Goal: Task Accomplishment & Management: Complete application form

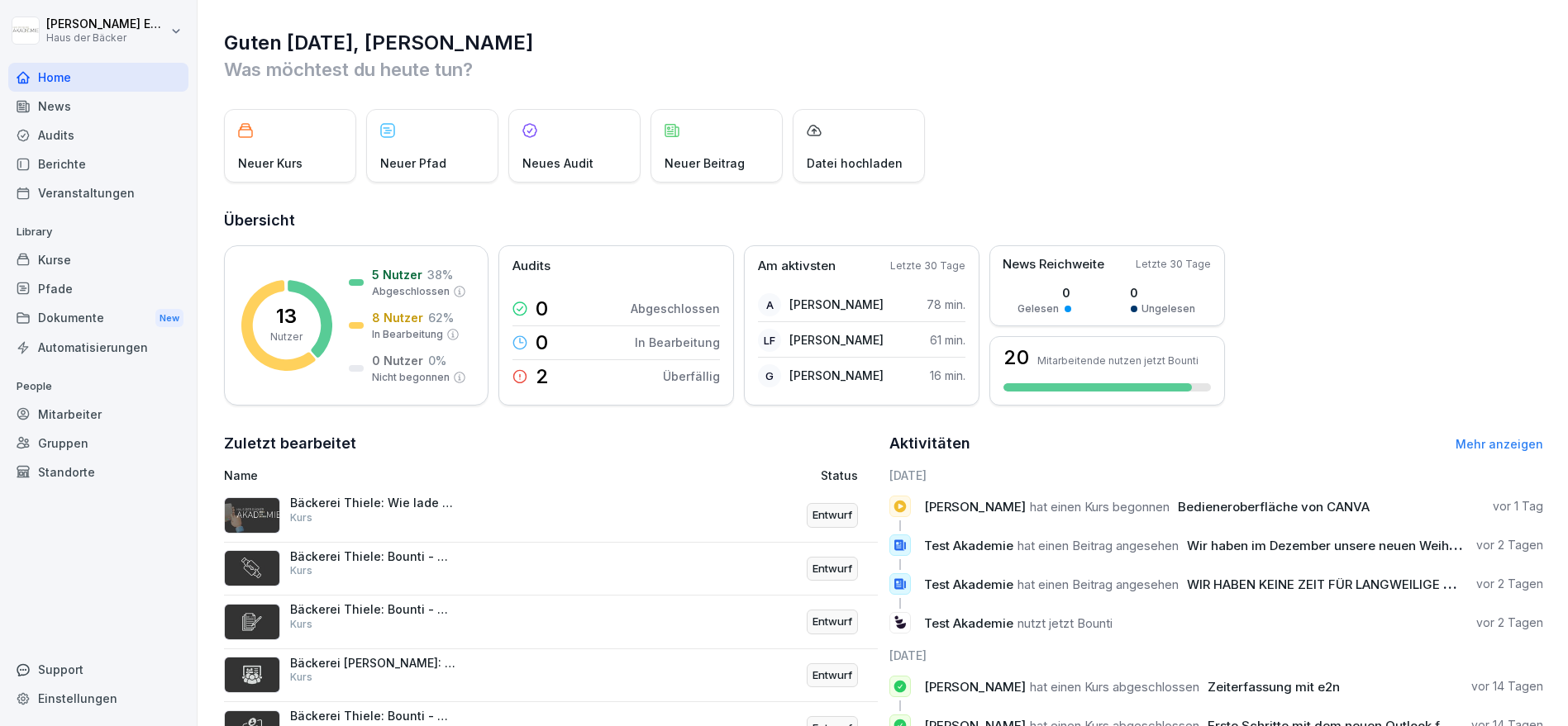
click at [125, 248] on div "Kurse" at bounding box center [98, 259] width 181 height 29
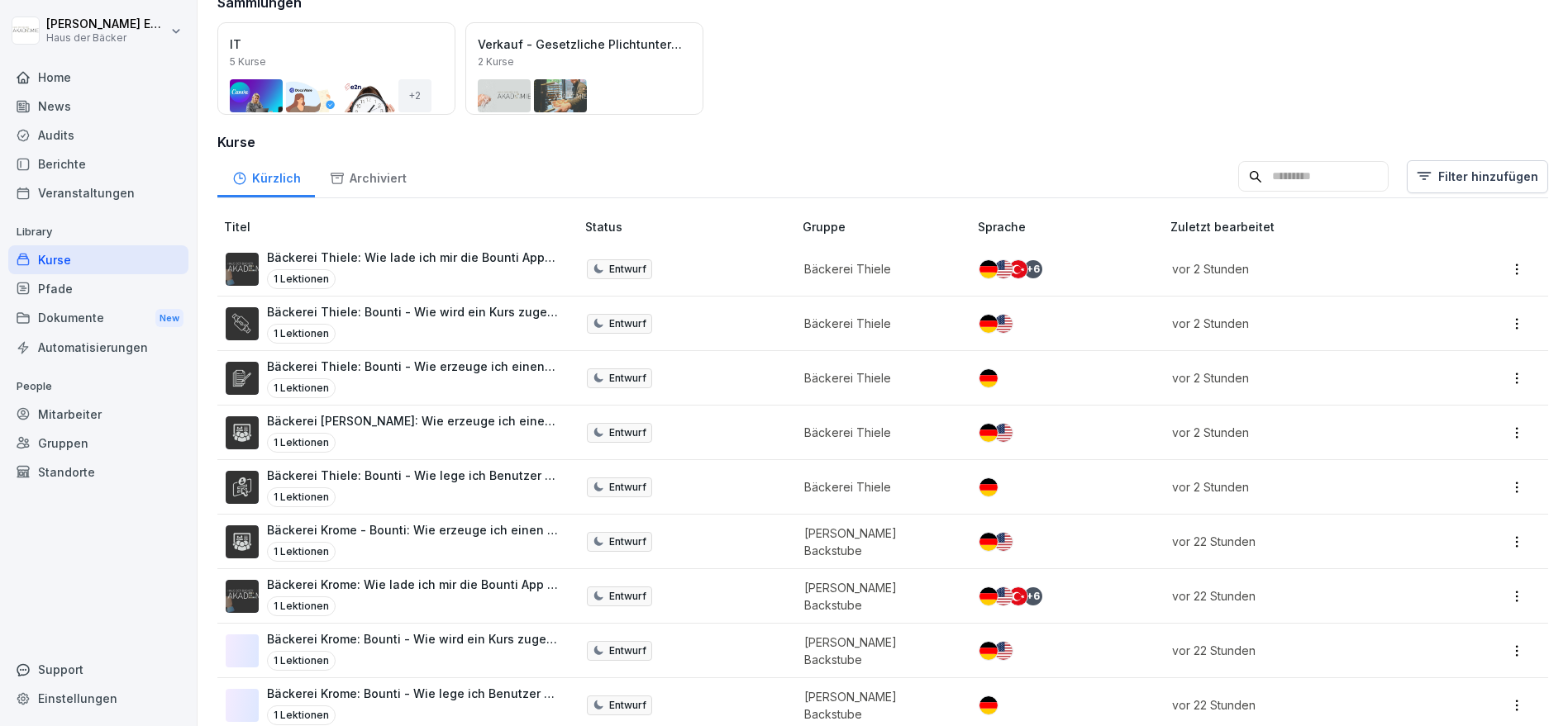
scroll to position [183, 0]
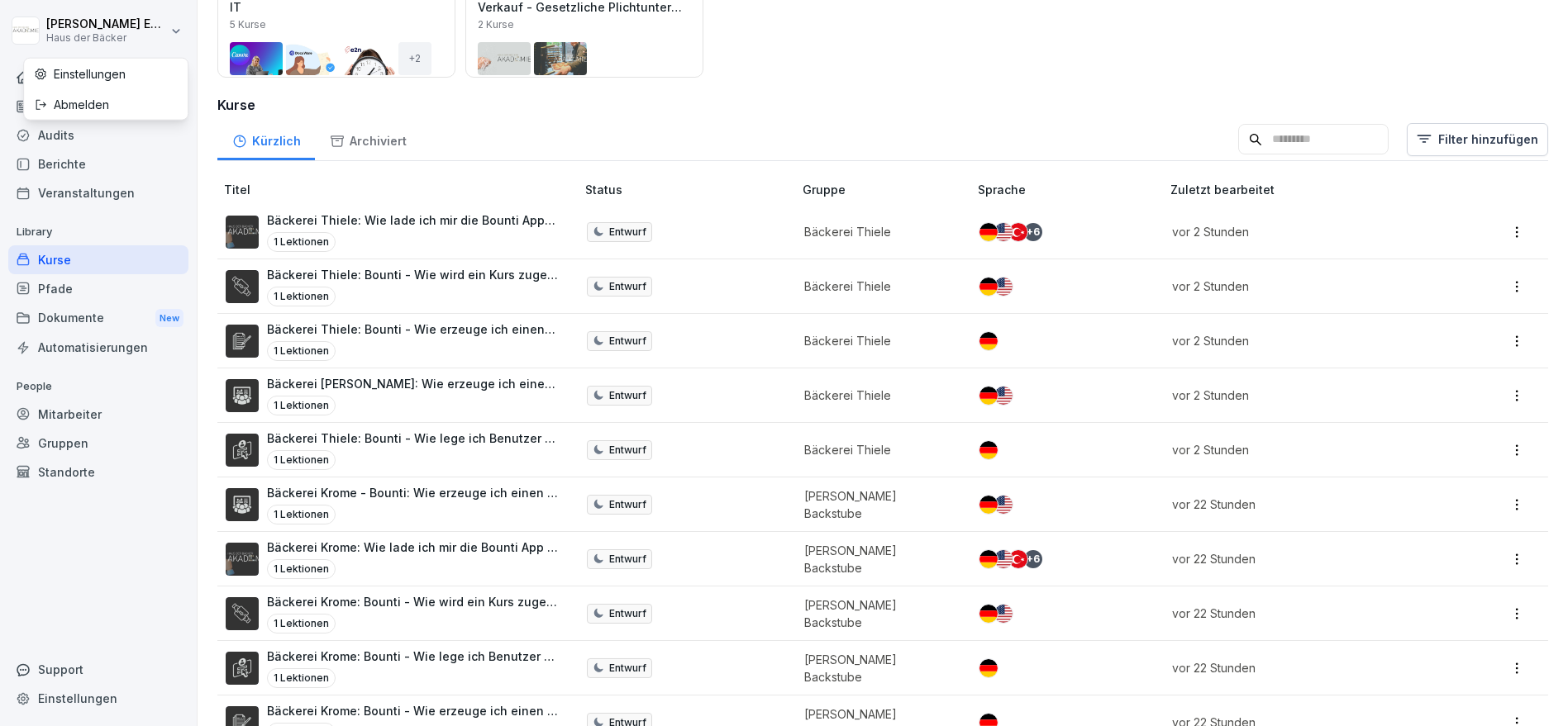
click at [106, 31] on html "[PERSON_NAME] Haus der Bäcker Home News Audits Berichte Veranstaltungen Library…" at bounding box center [784, 363] width 1568 height 726
click at [107, 409] on html "[PERSON_NAME] Haus der Bäcker Home News Audits Berichte Veranstaltungen Library…" at bounding box center [784, 363] width 1568 height 726
click at [107, 409] on div "Mitarbeiter" at bounding box center [98, 414] width 181 height 29
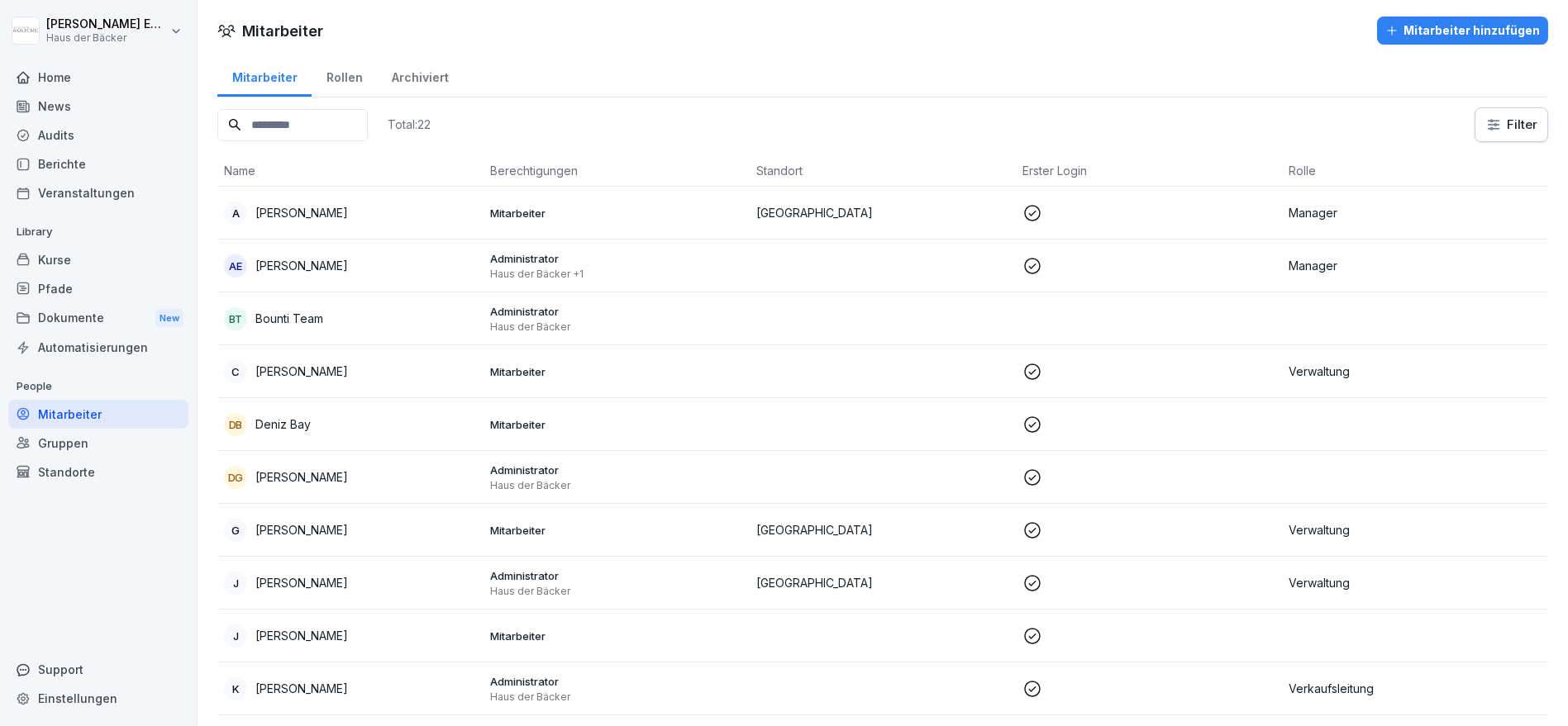
click at [1398, 33] on div "Mitarbeiter hinzufügen" at bounding box center [1463, 30] width 155 height 19
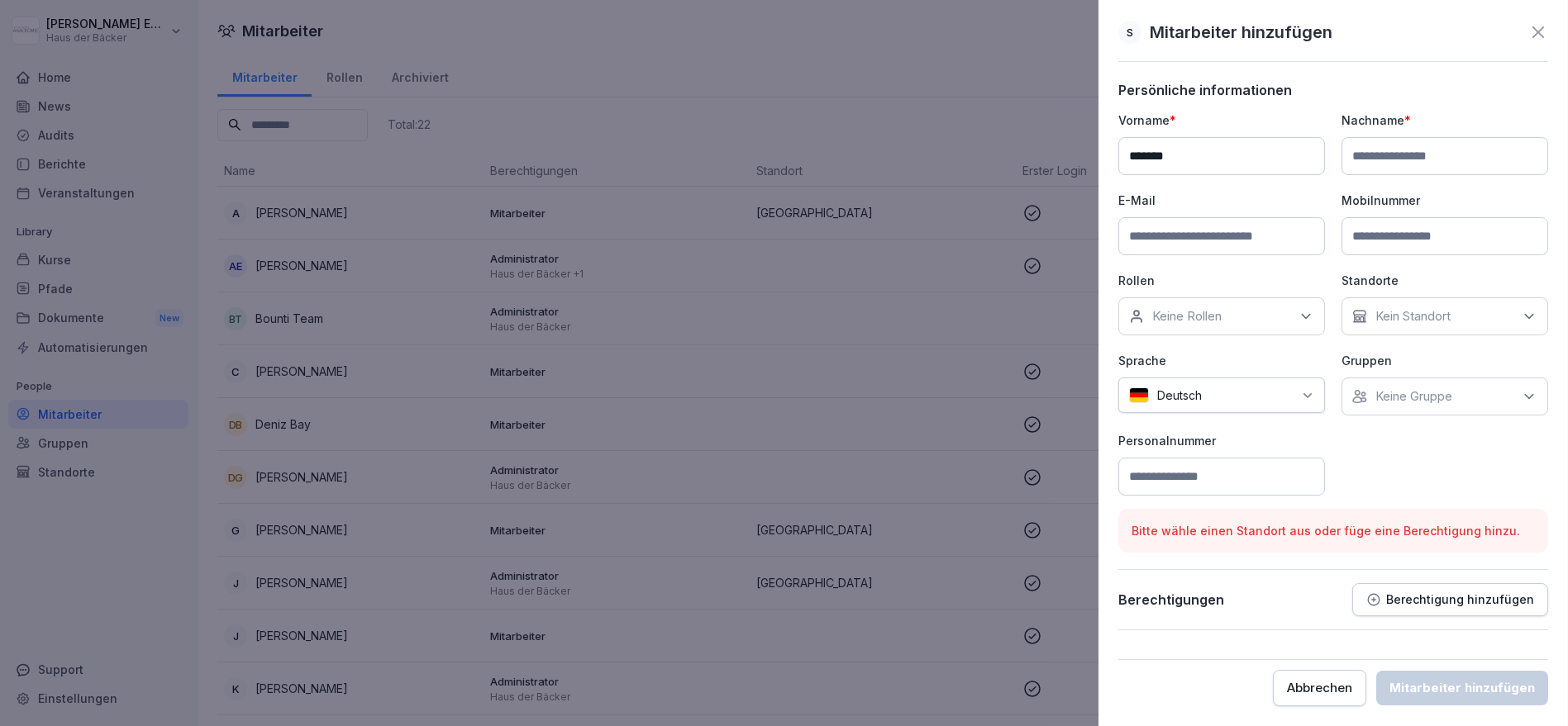
type input "******"
type input "*********"
click at [1230, 239] on input at bounding box center [1222, 236] width 207 height 38
paste input "**********"
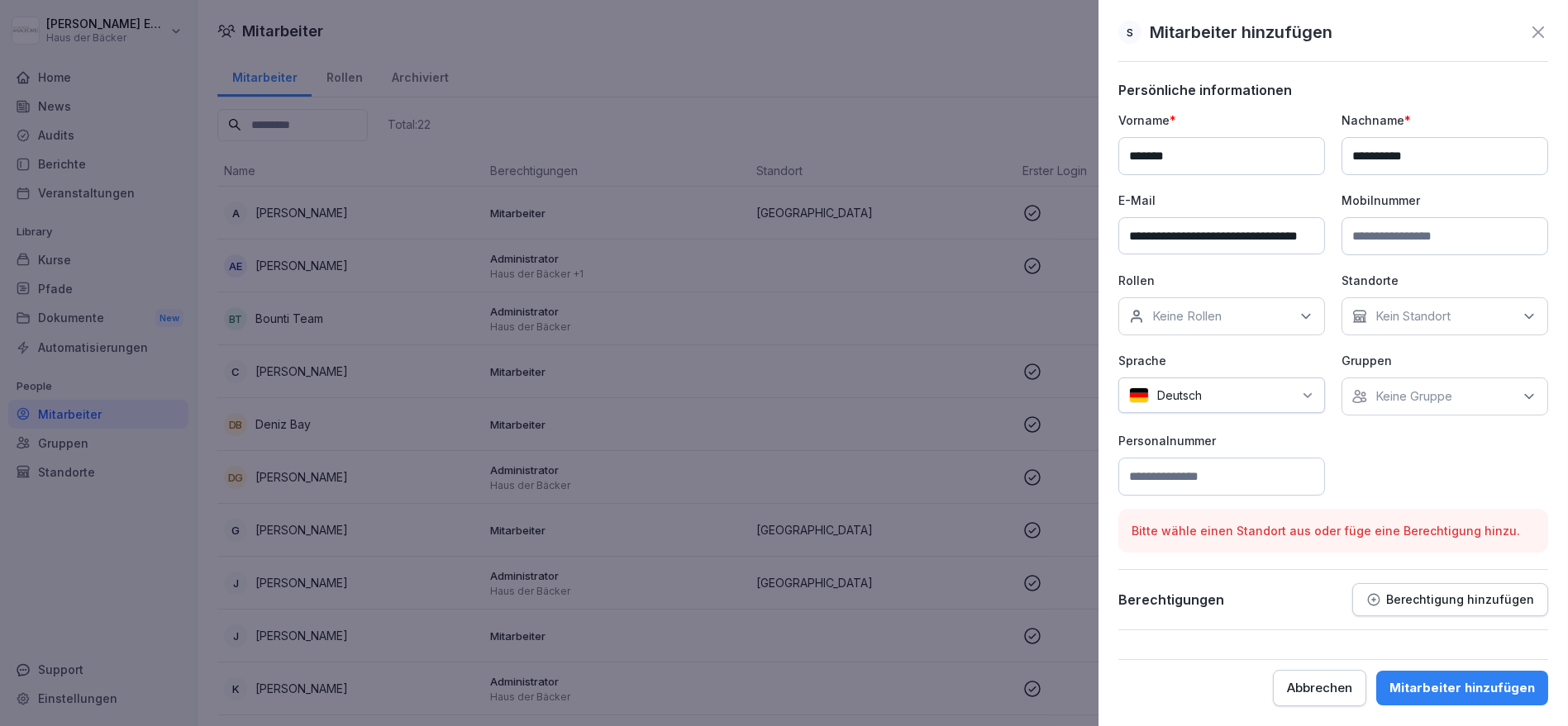
type input "**********"
click at [1211, 310] on div "Keine Rollen" at bounding box center [1222, 316] width 207 height 38
click at [1211, 470] on div "Verwaltung" at bounding box center [1226, 485] width 205 height 31
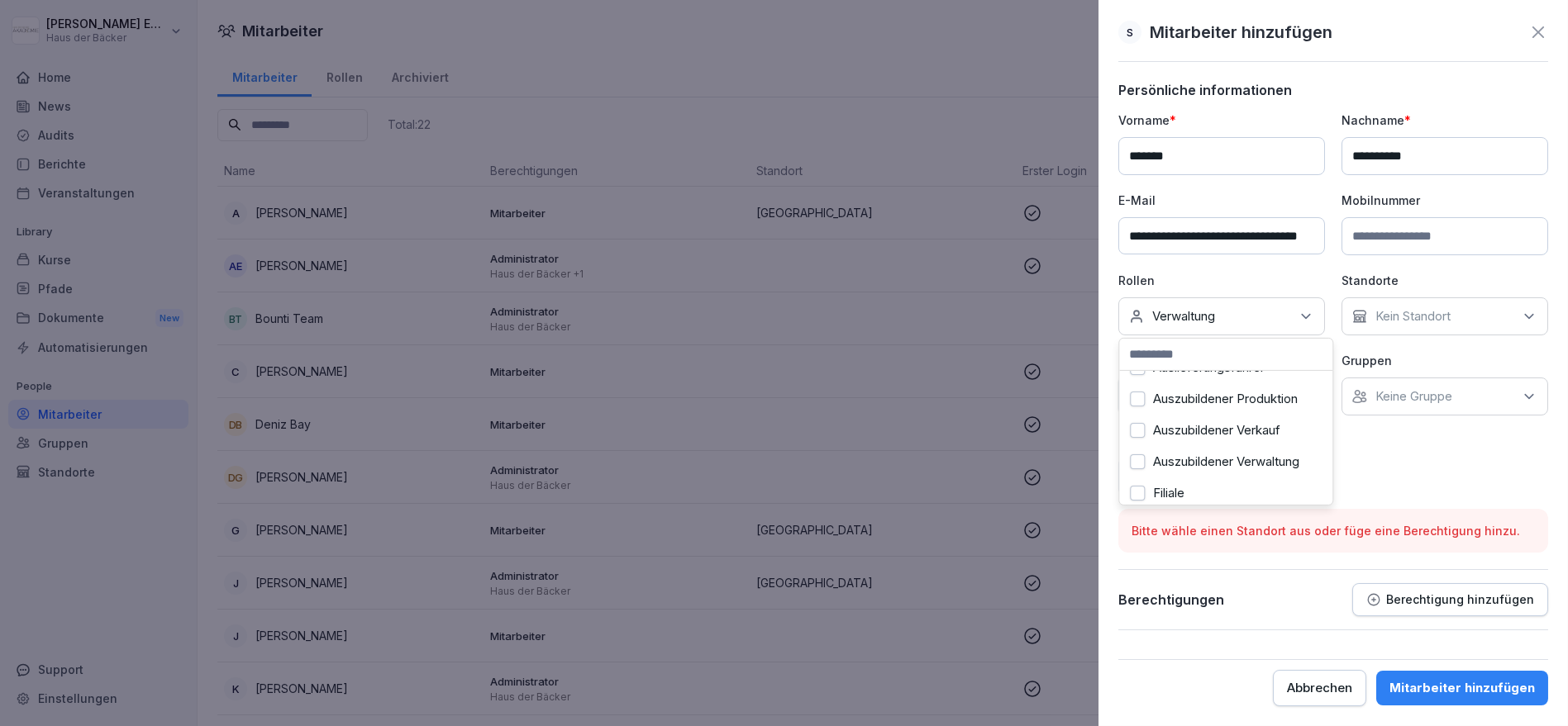
click at [1362, 310] on icon at bounding box center [1359, 316] width 15 height 15
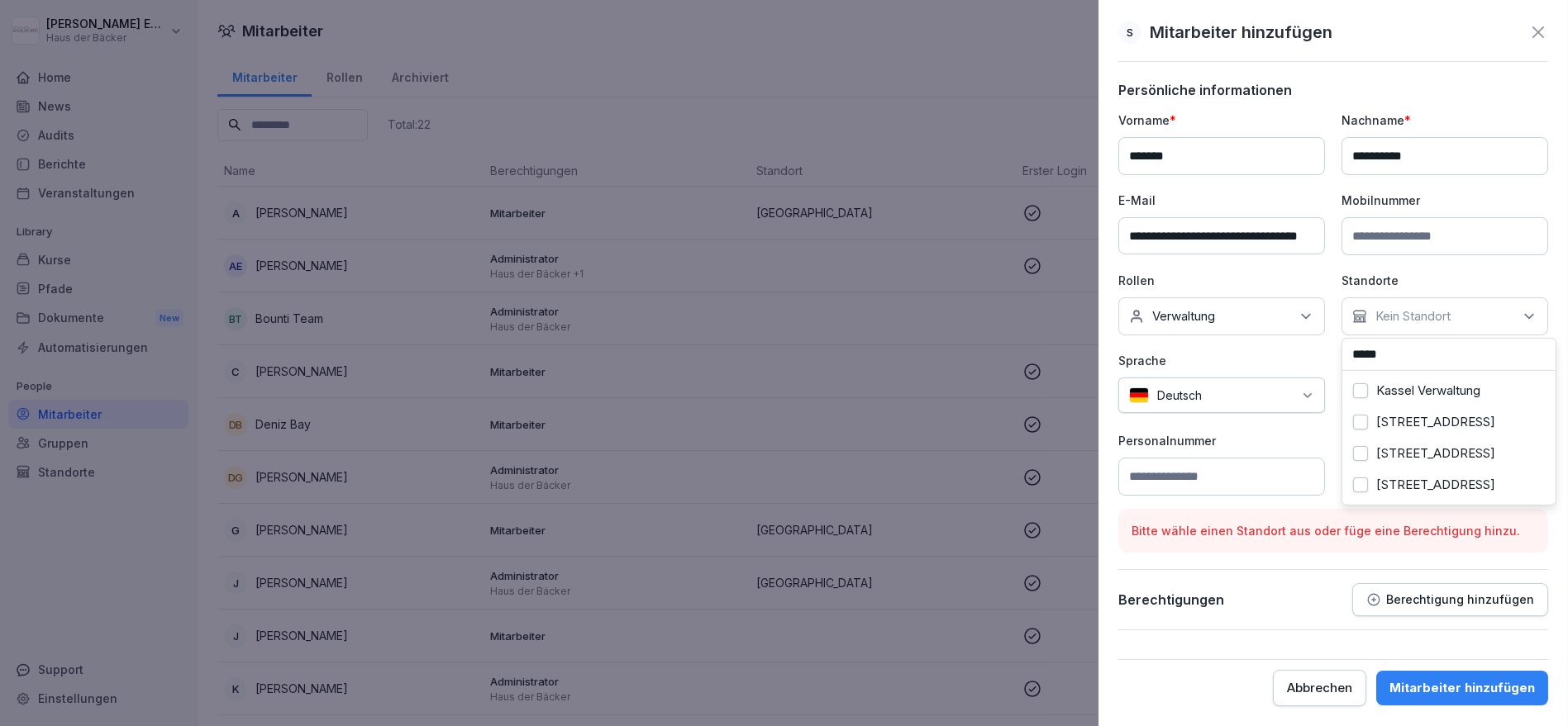
type input "*****"
click at [1486, 401] on div "Kassel Verwaltung" at bounding box center [1449, 390] width 205 height 31
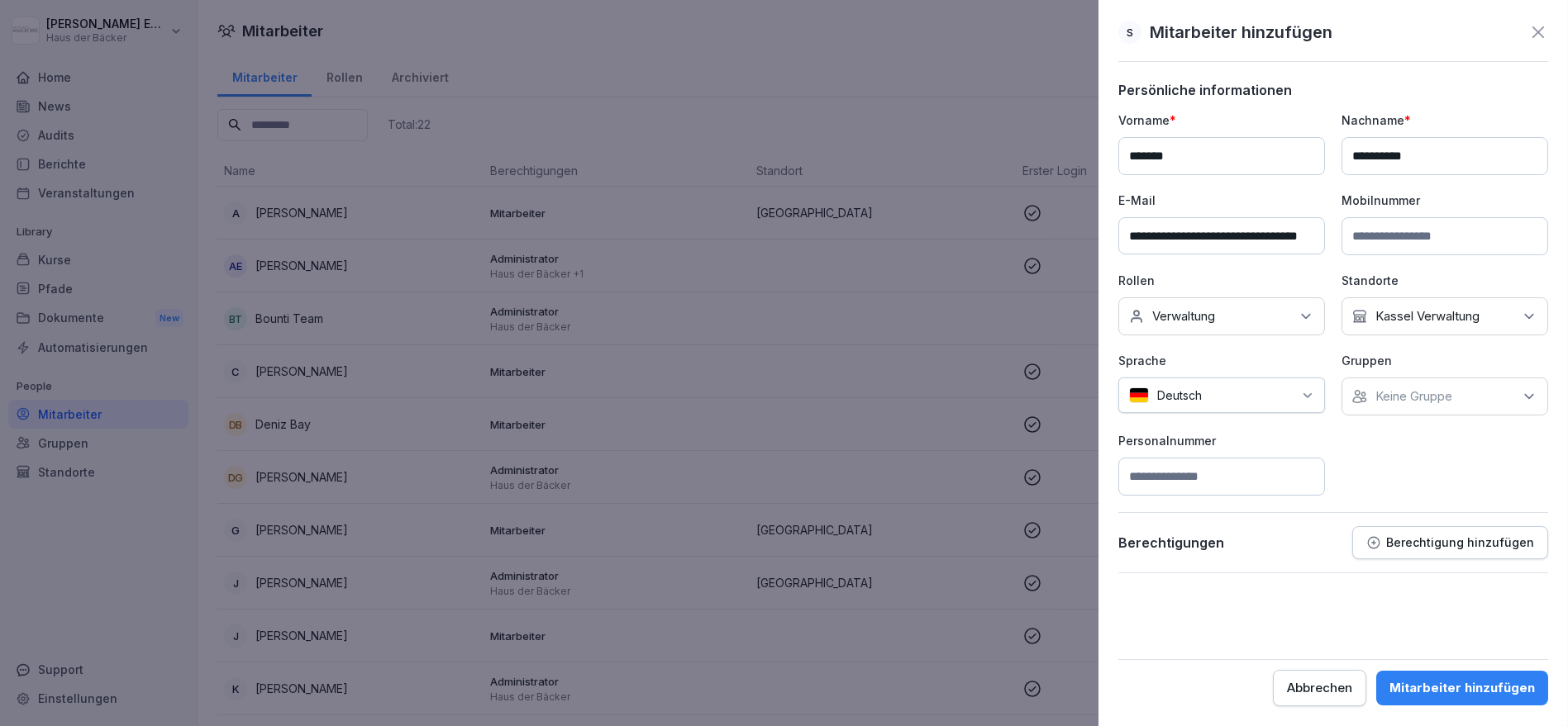
click at [1315, 346] on div "**********" at bounding box center [1334, 303] width 430 height 384
click at [1398, 394] on p "Keine Gruppe" at bounding box center [1413, 396] width 77 height 17
click at [1430, 525] on label "Bäckerei Apel" at bounding box center [1416, 532] width 80 height 15
click at [1431, 539] on div "Bäckerei Thiele" at bounding box center [1449, 547] width 205 height 31
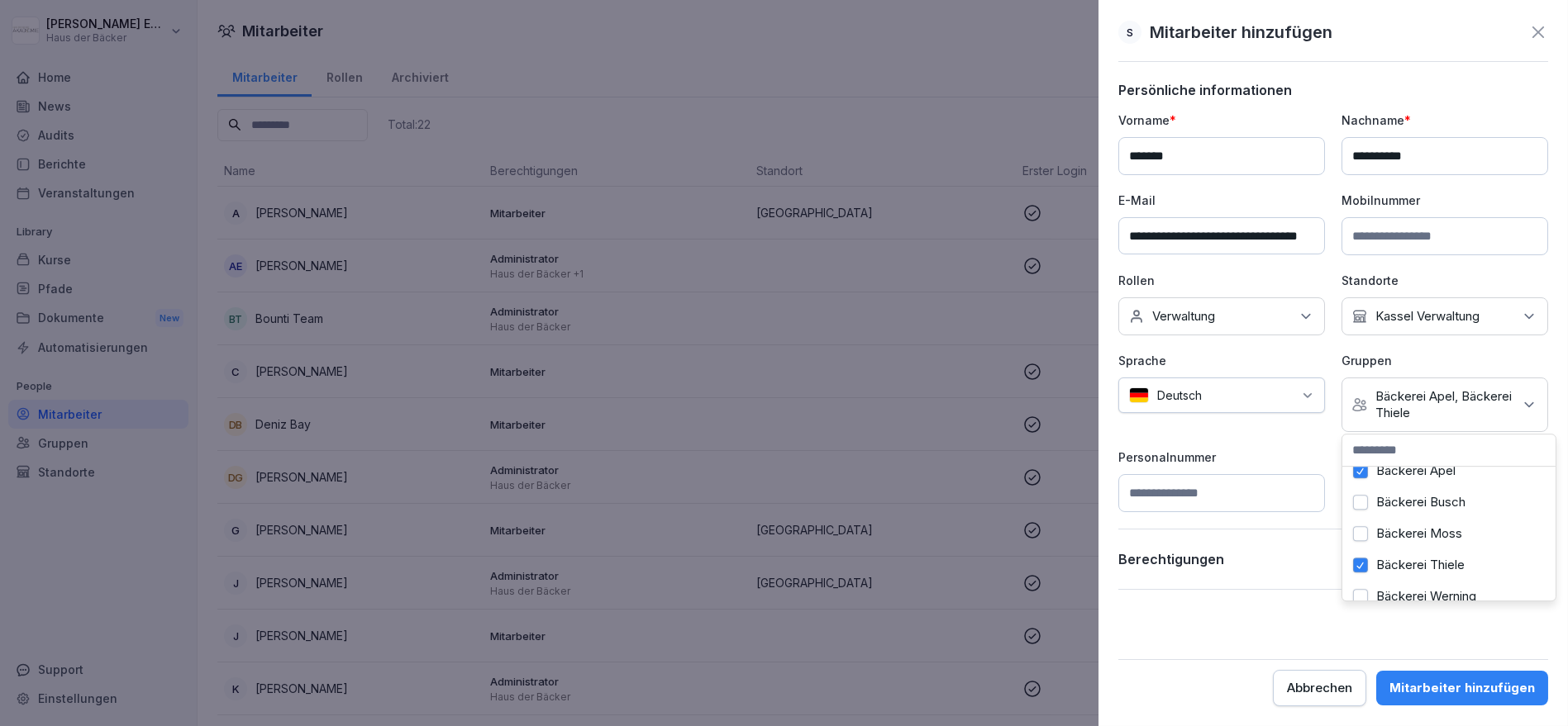
click at [1275, 543] on div "Berechtigungen Berechtigung hinzufügen" at bounding box center [1334, 559] width 430 height 33
click at [1269, 491] on input at bounding box center [1222, 493] width 207 height 38
click at [1411, 553] on p "Berechtigung hinzufügen" at bounding box center [1459, 559] width 148 height 13
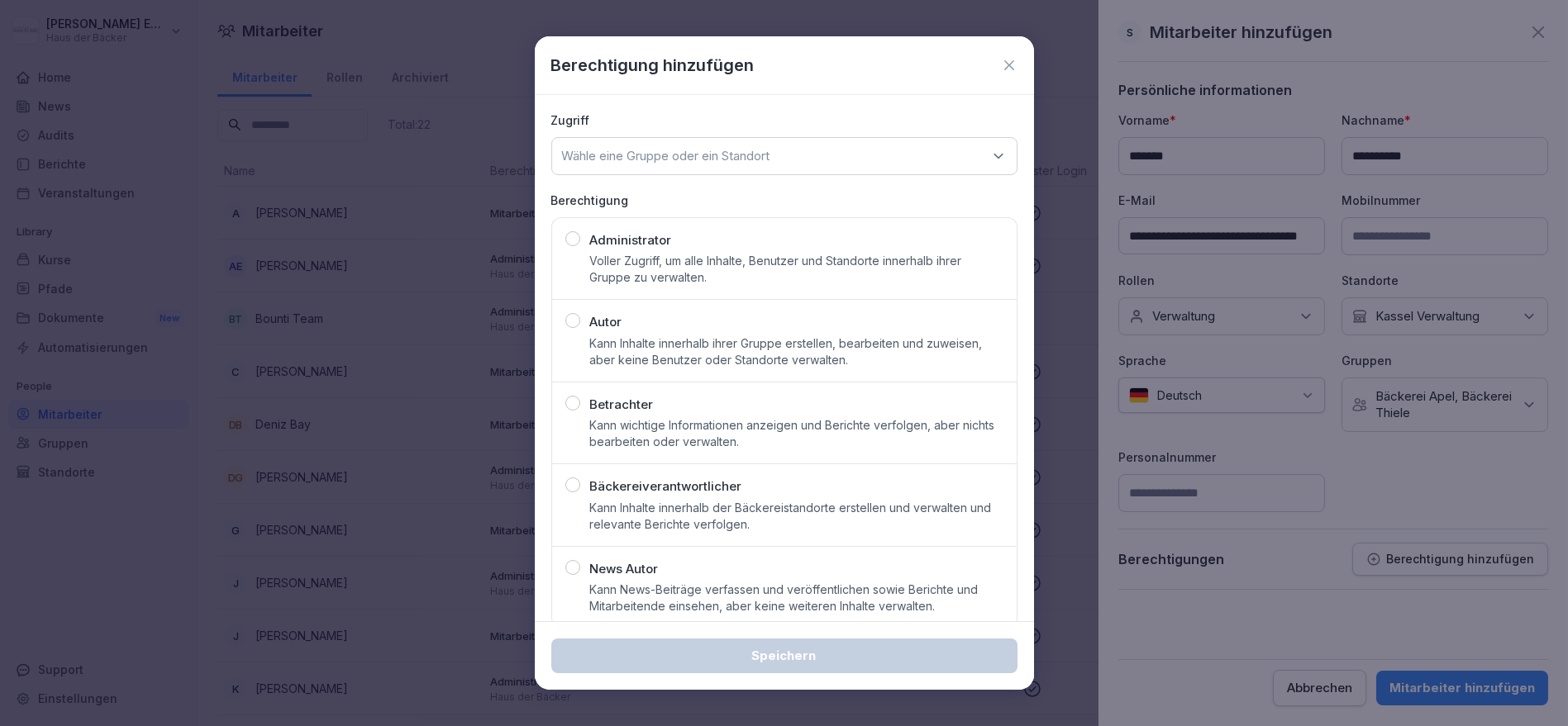
click at [753, 505] on p "Kann Inhalte innerhalb der Bäckereistandorte erstellen und verwalten und releva…" at bounding box center [796, 516] width 413 height 33
click at [696, 161] on p "Wähle eine Gruppe oder ein Standort" at bounding box center [665, 156] width 208 height 17
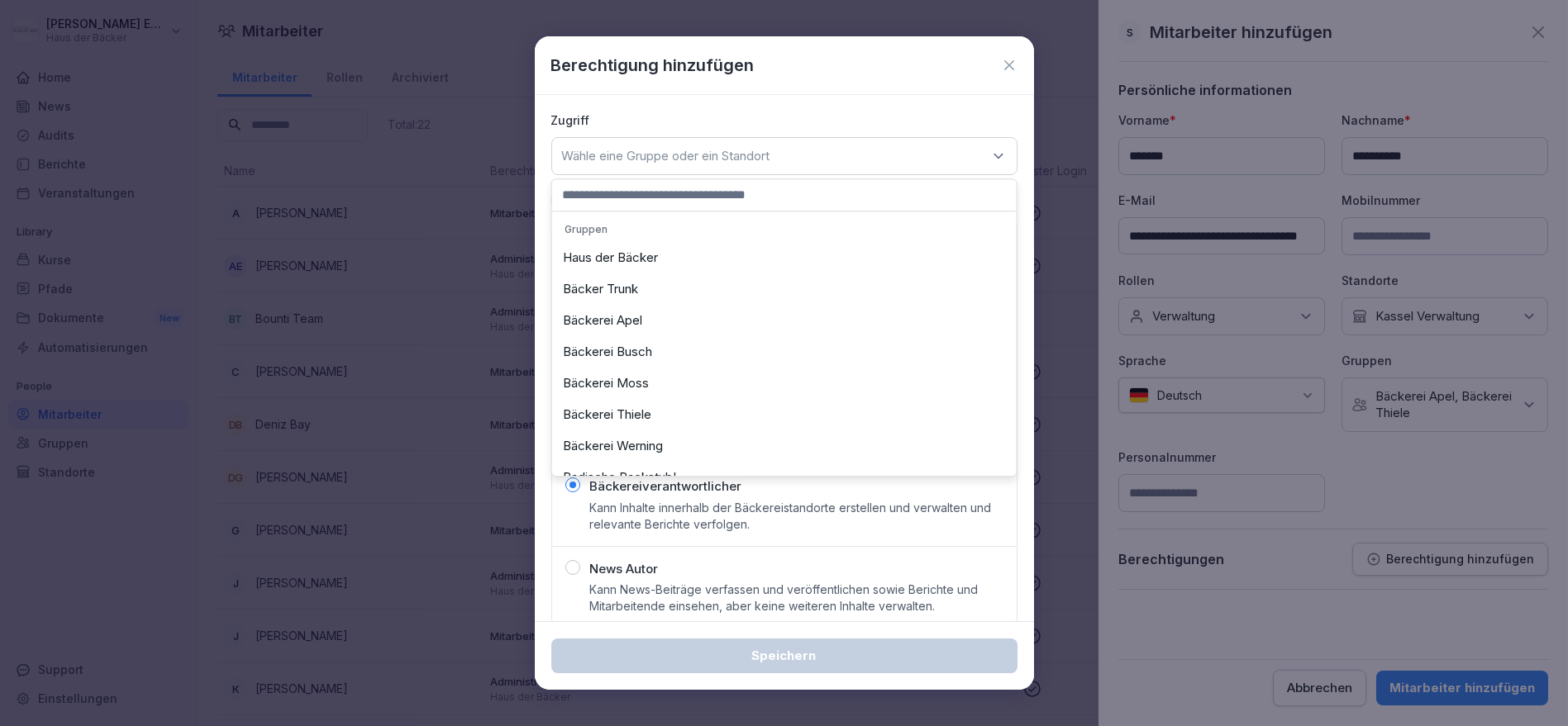
click at [683, 318] on div "Bäckerei Apel" at bounding box center [785, 320] width 457 height 31
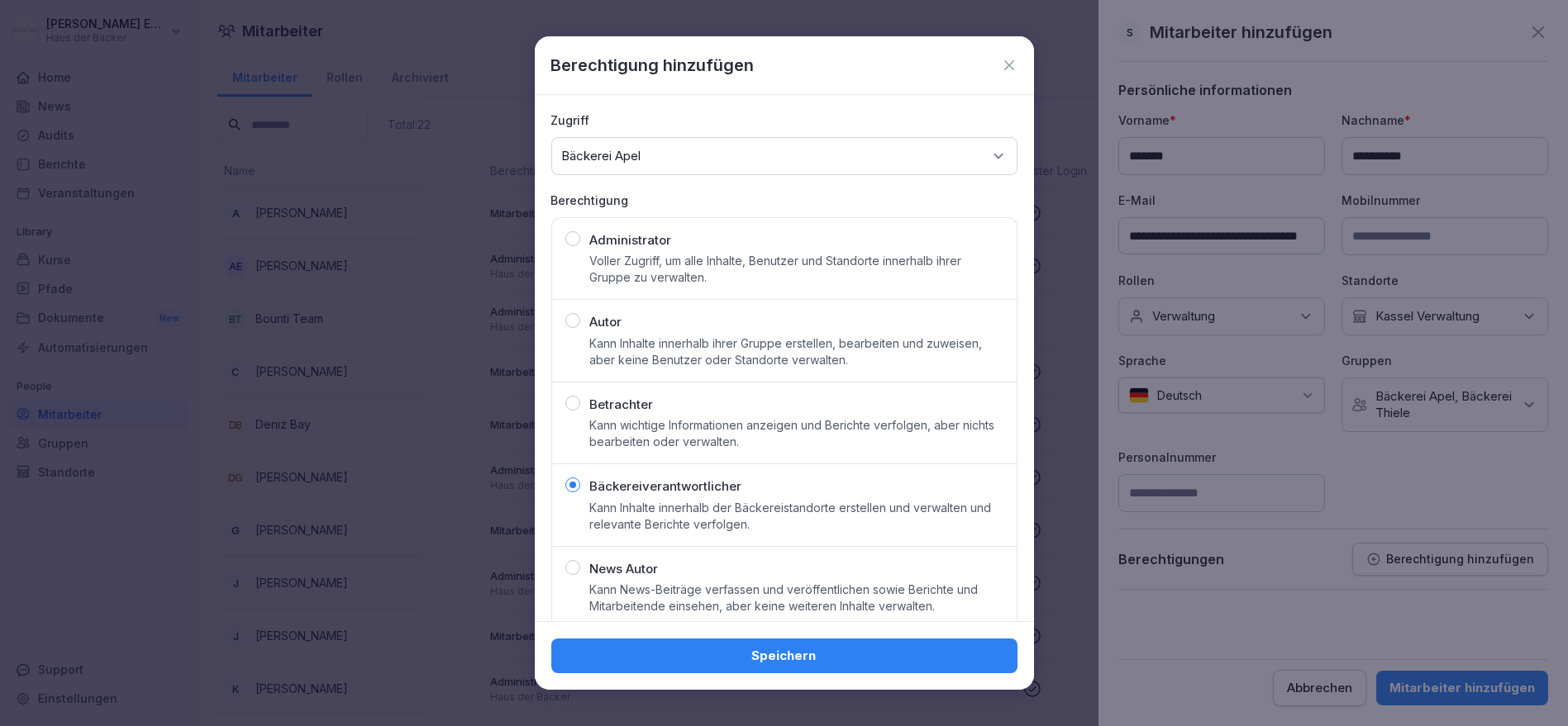
click at [832, 669] on button "Speichern" at bounding box center [784, 655] width 466 height 34
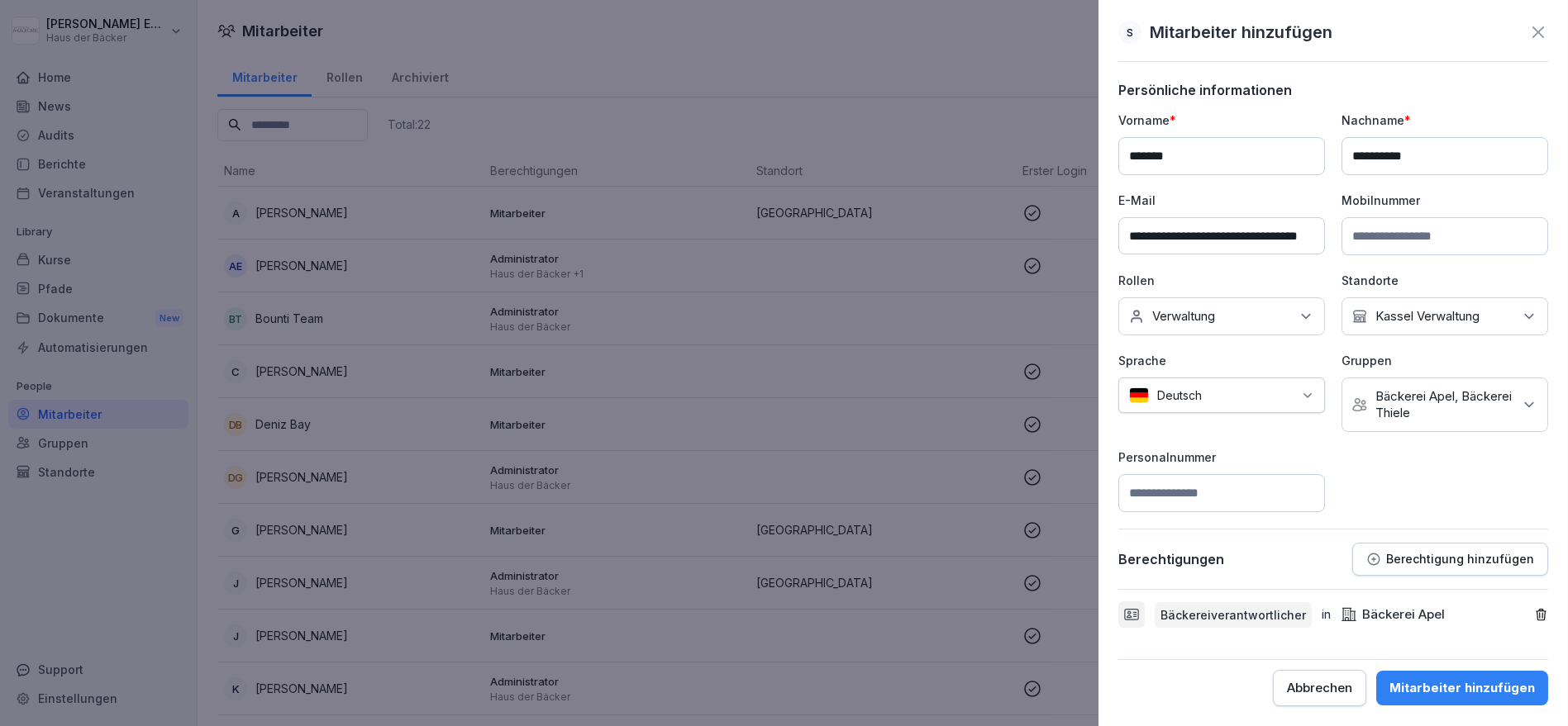
click at [1480, 562] on div "Berechtigung hinzufügen" at bounding box center [1450, 559] width 168 height 15
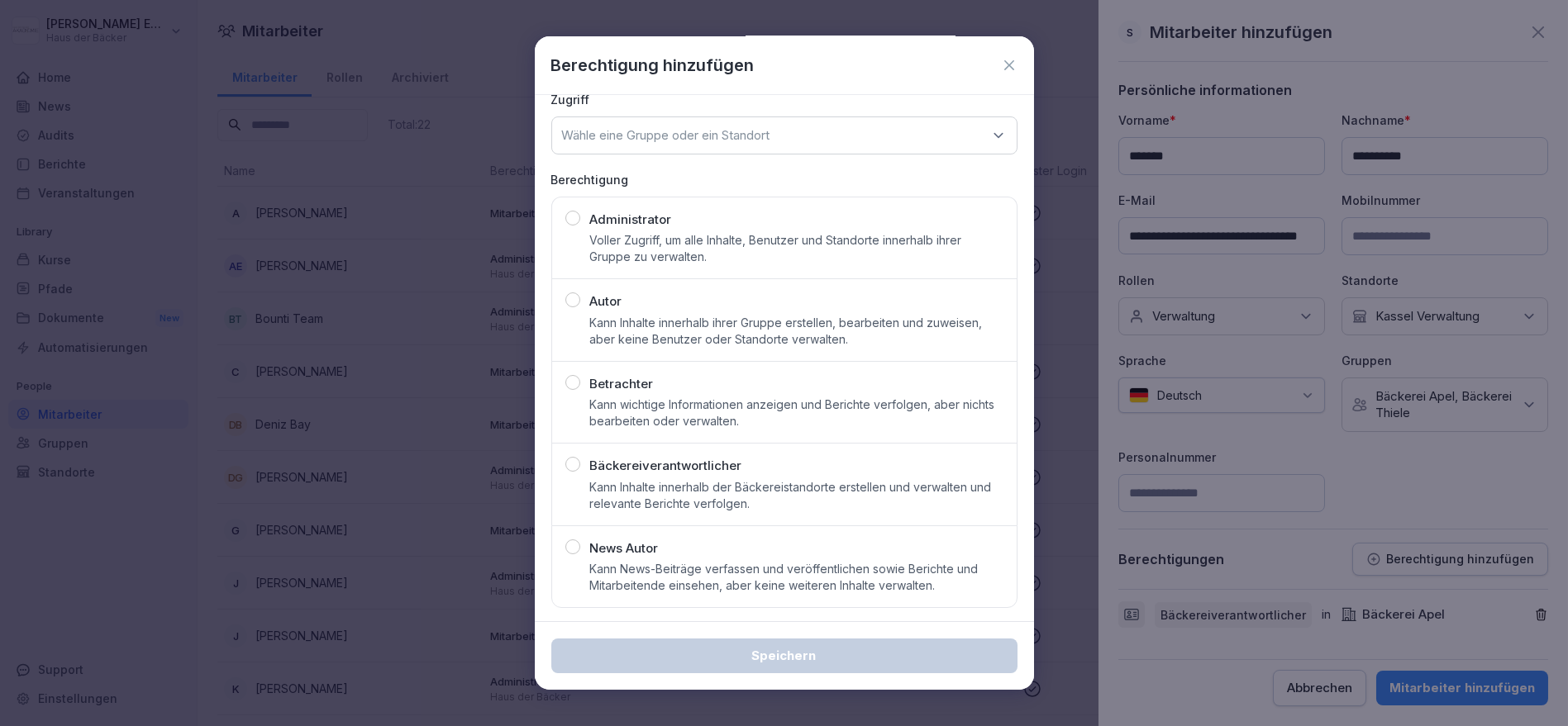
scroll to position [0, 0]
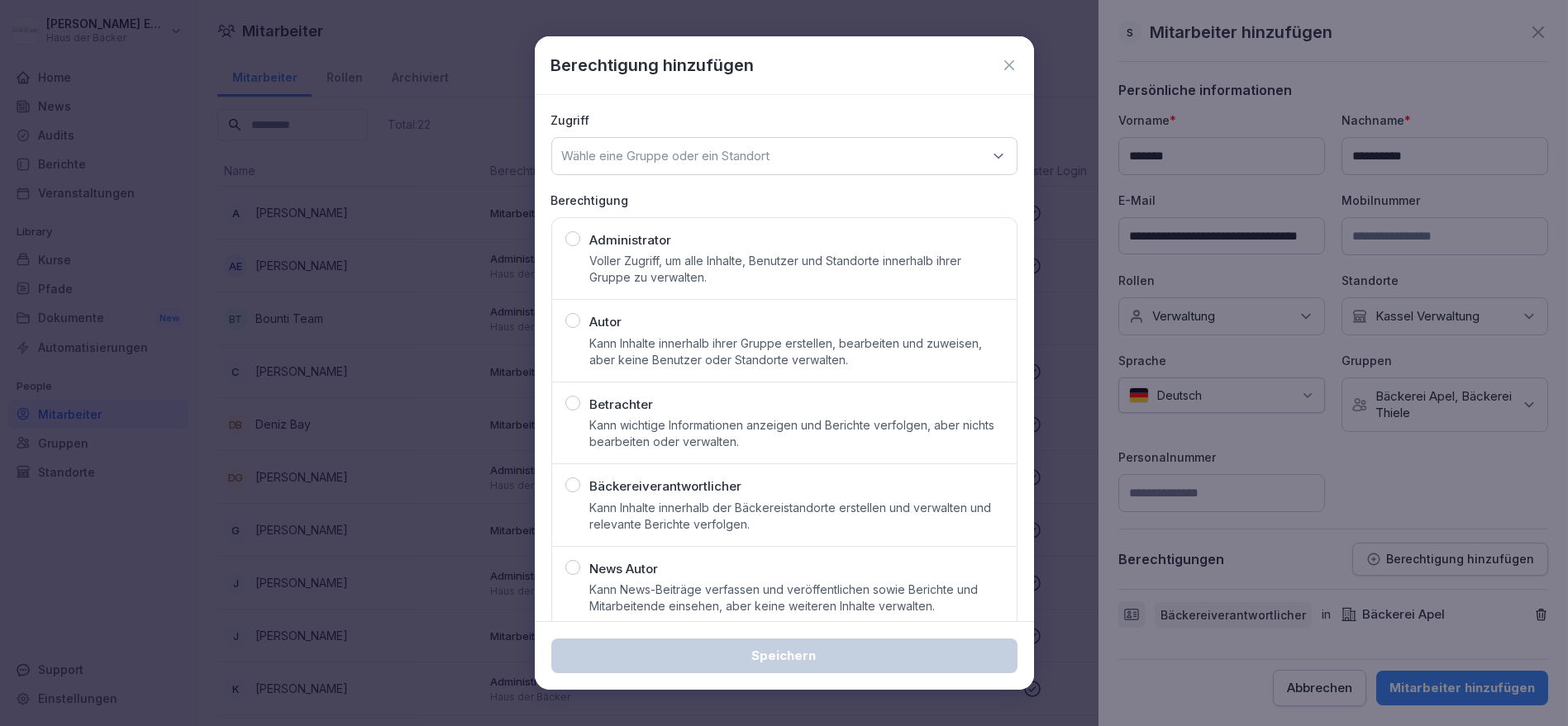
click at [671, 158] on p "Wähle eine Gruppe oder ein Standort" at bounding box center [665, 156] width 208 height 17
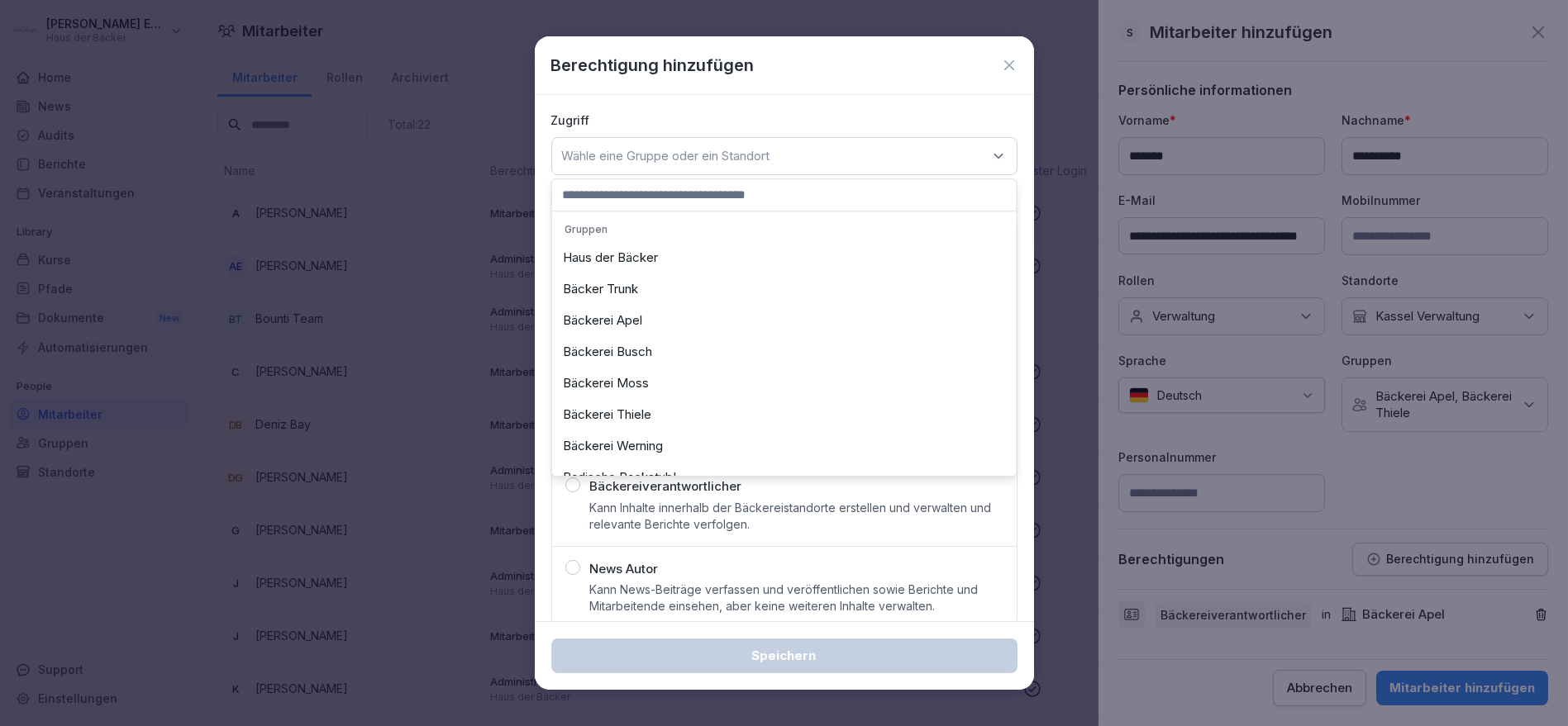
click at [656, 405] on div "Bäckerei Thiele" at bounding box center [785, 414] width 457 height 31
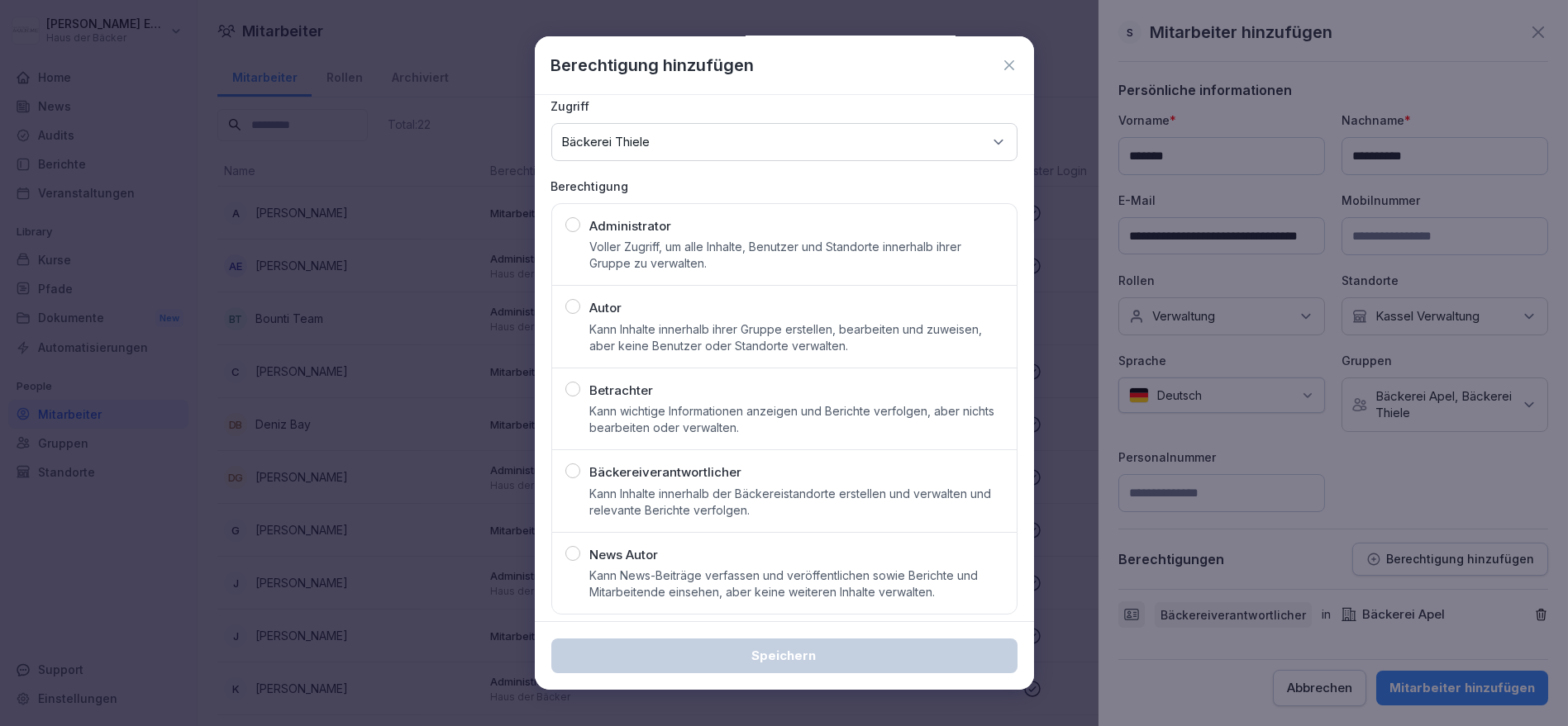
scroll to position [20, 0]
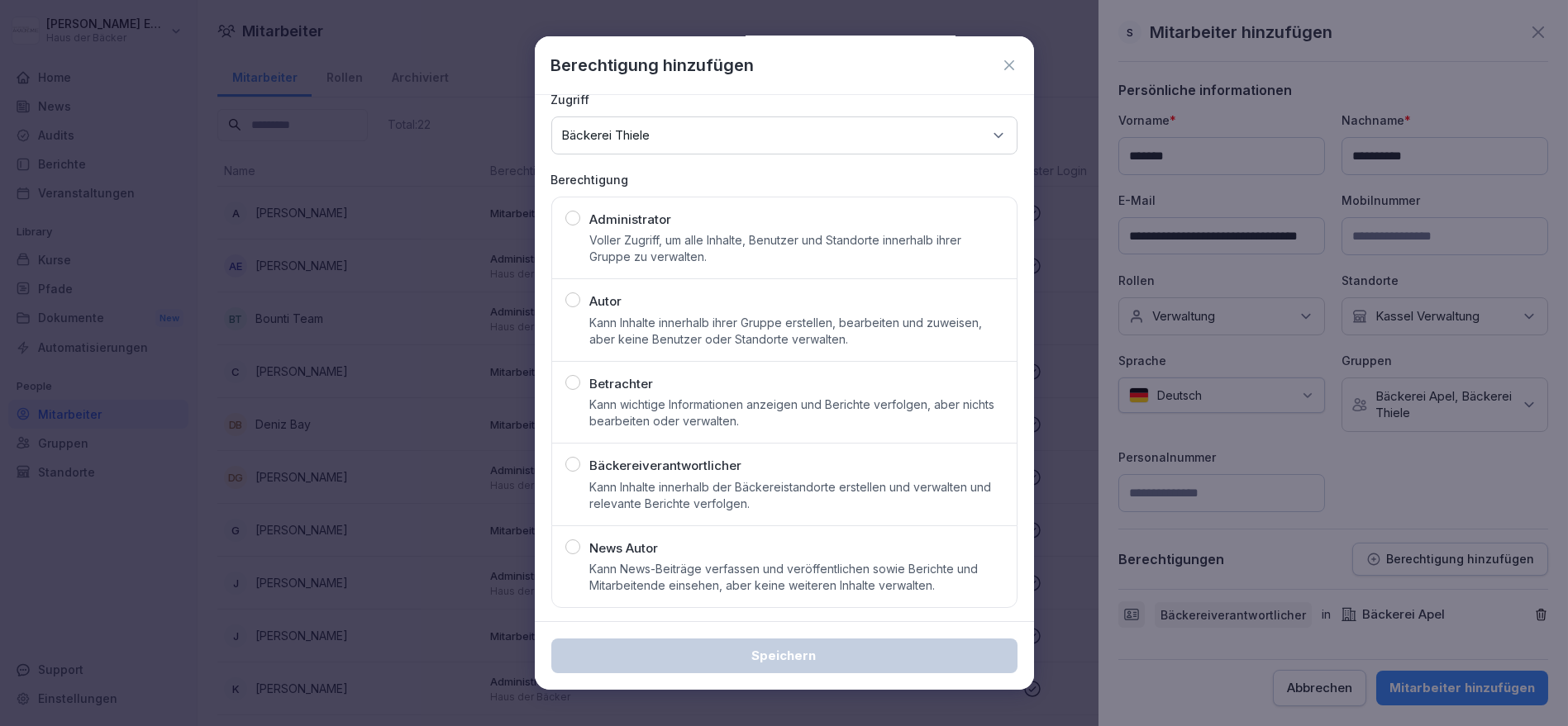
click at [682, 467] on p "Bäckereiverantwortlicher" at bounding box center [666, 466] width 152 height 19
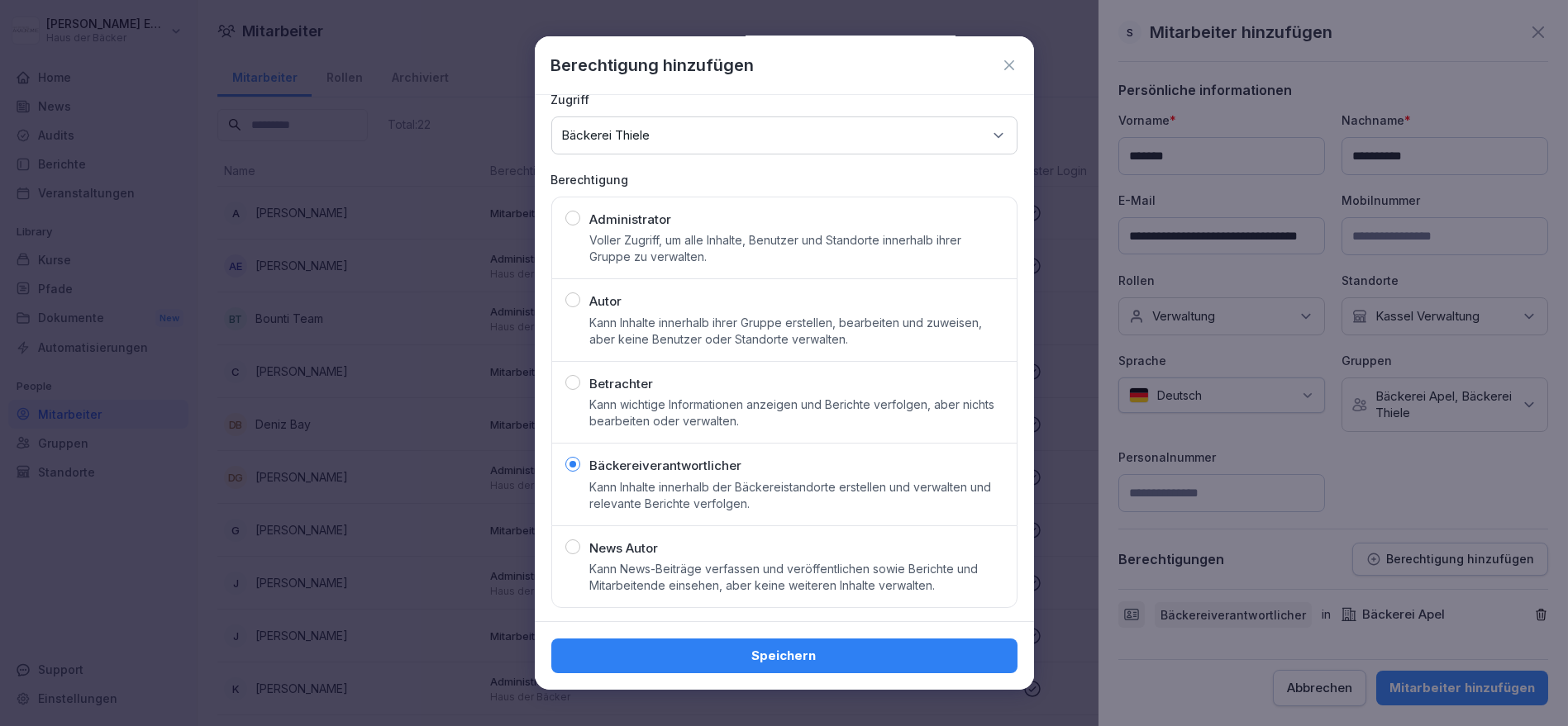
click at [772, 669] on button "Speichern" at bounding box center [784, 655] width 466 height 34
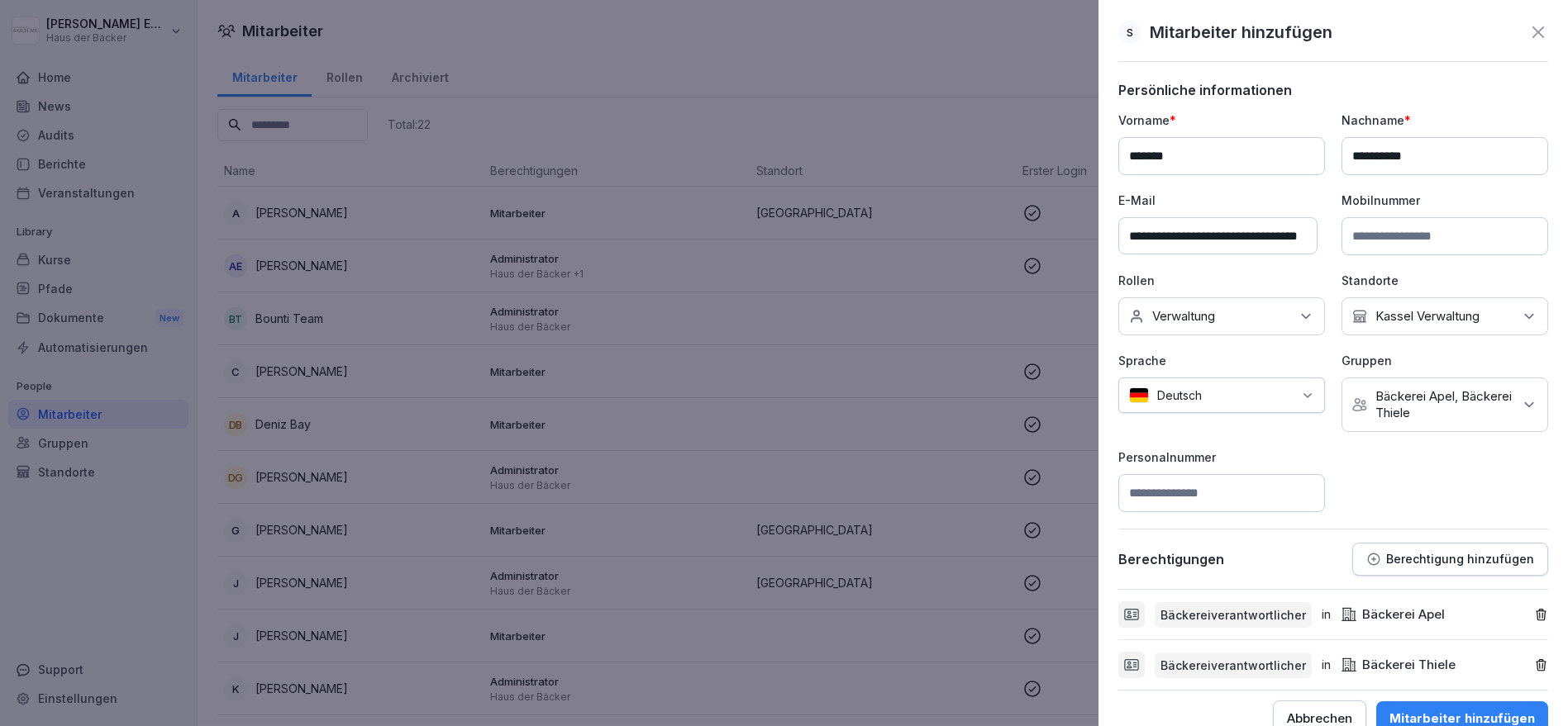
click at [1193, 394] on div "Deutsch" at bounding box center [1222, 395] width 207 height 35
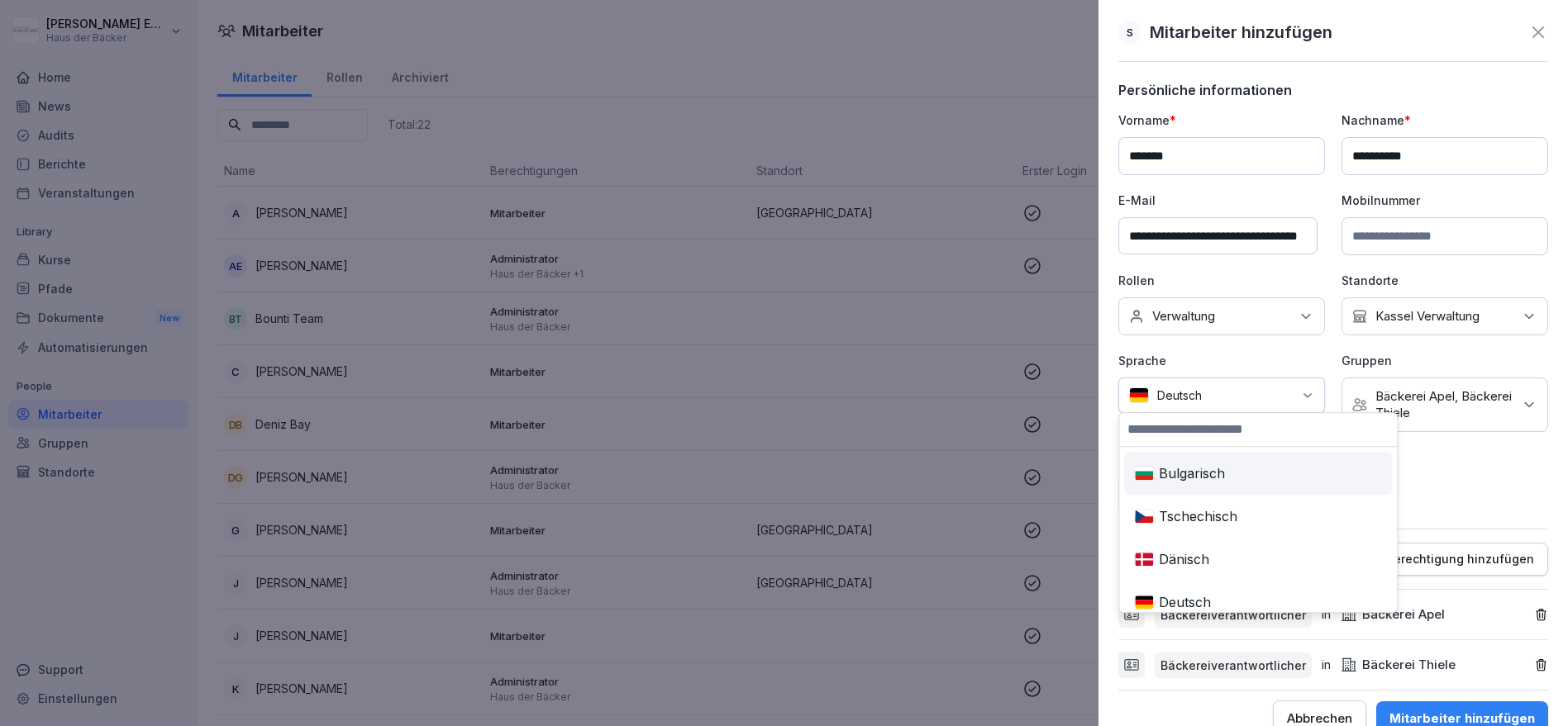
click at [1193, 394] on div "Deutsch" at bounding box center [1222, 395] width 207 height 35
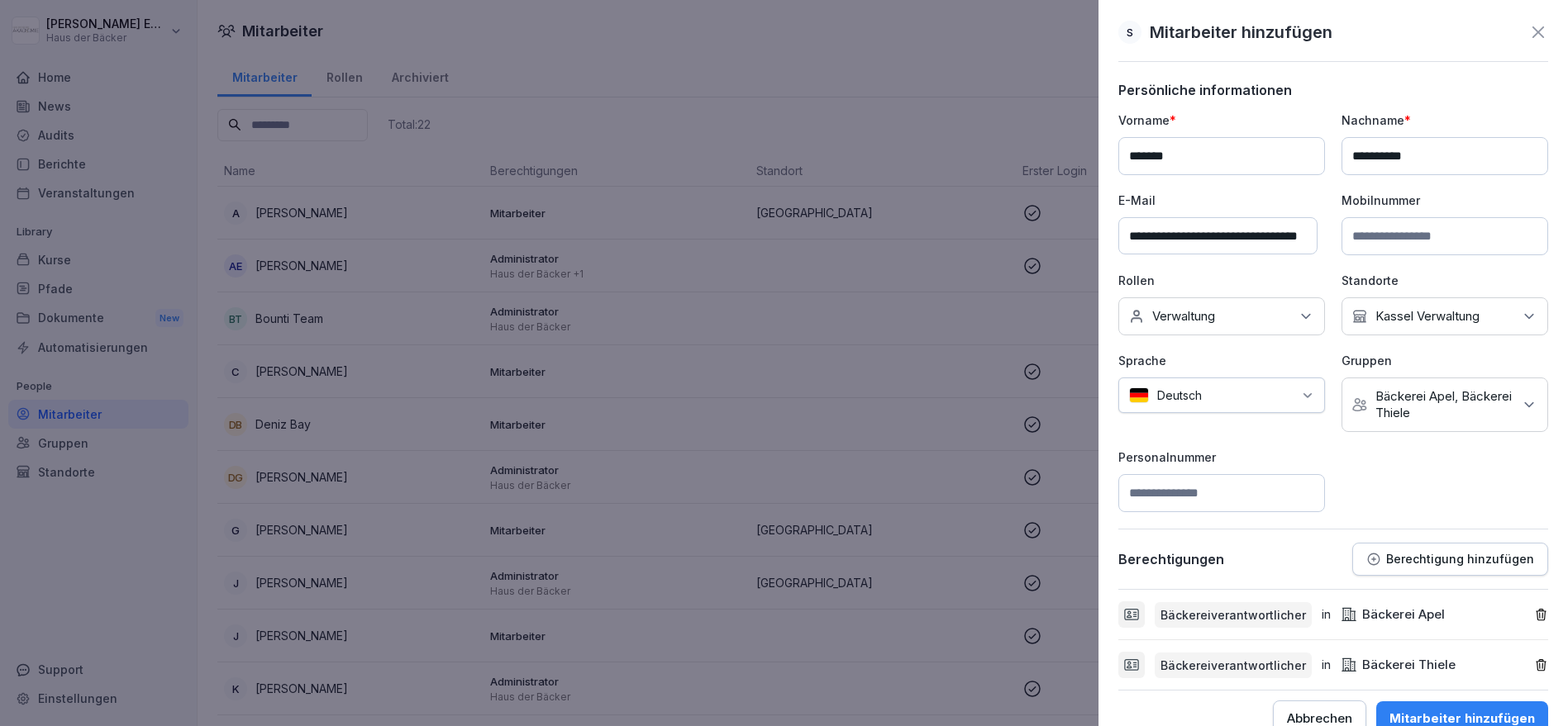
click at [1360, 470] on div "**********" at bounding box center [1334, 311] width 430 height 401
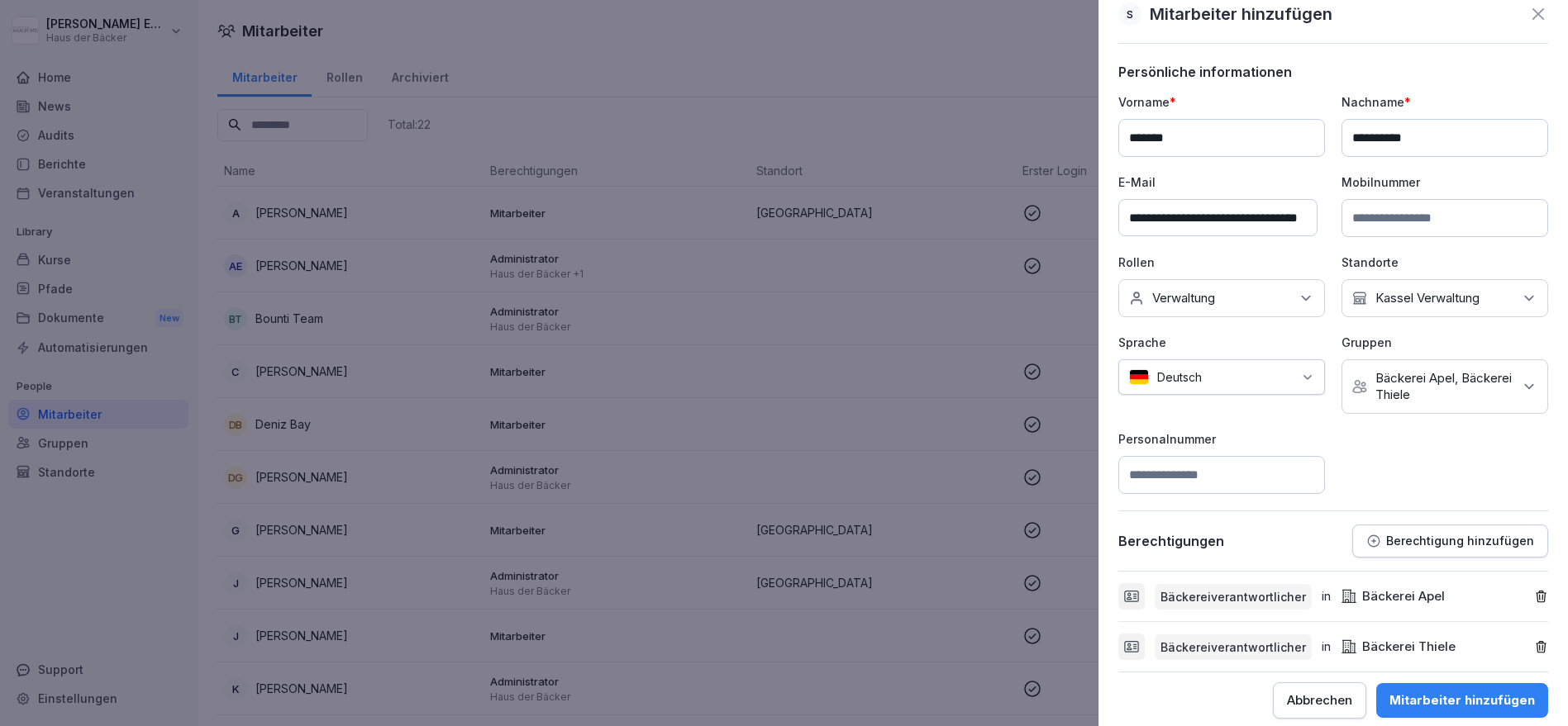
scroll to position [26, 0]
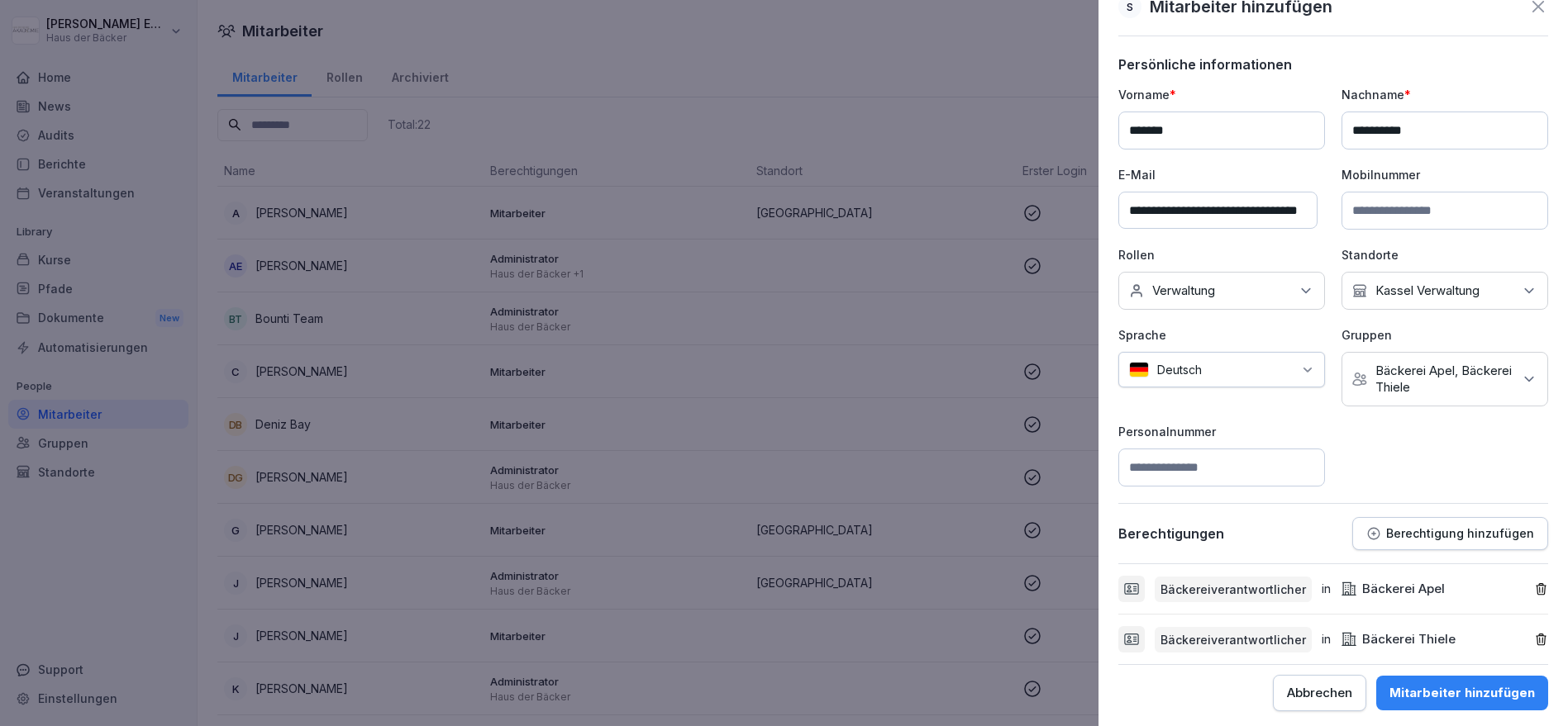
click at [1458, 698] on button "Mitarbeiter hinzufügen" at bounding box center [1462, 692] width 172 height 34
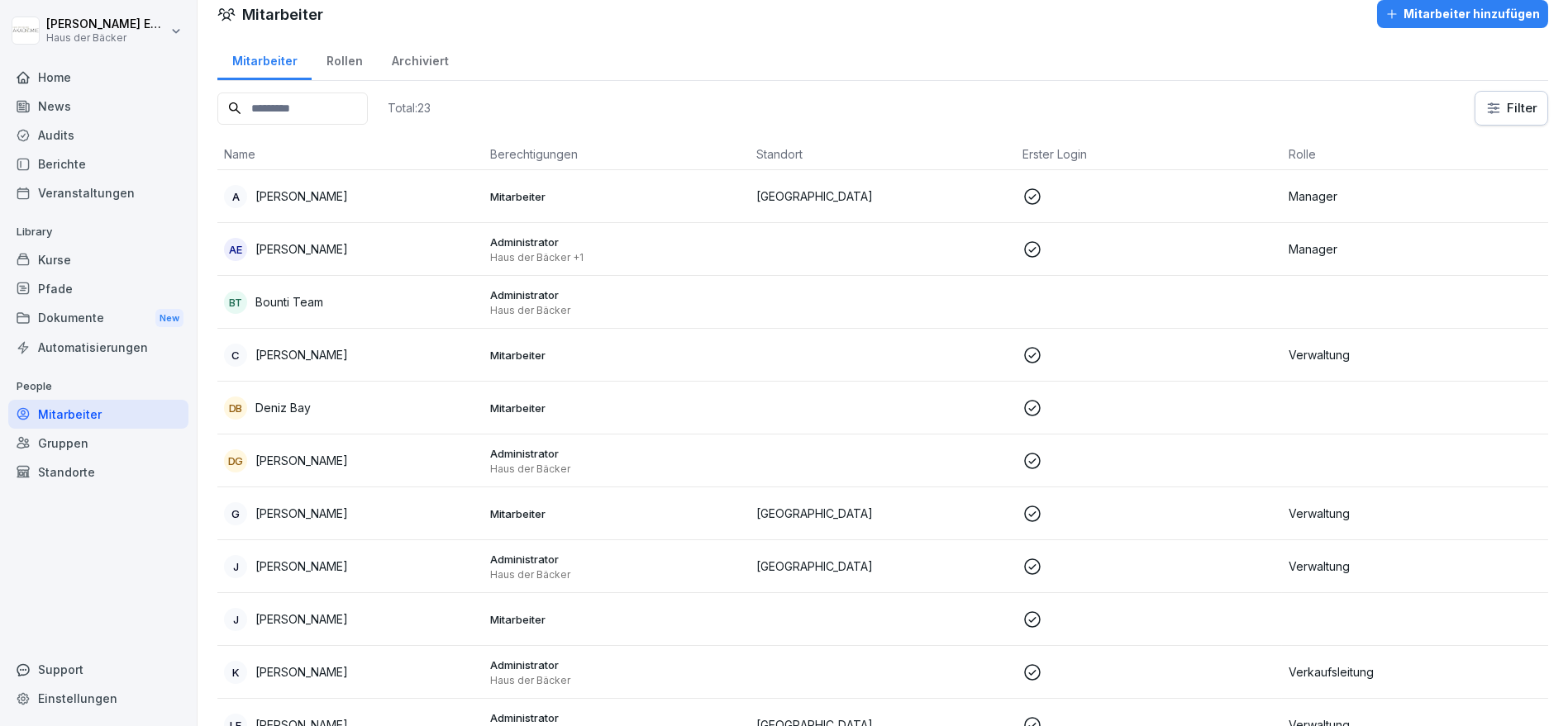
scroll to position [0, 0]
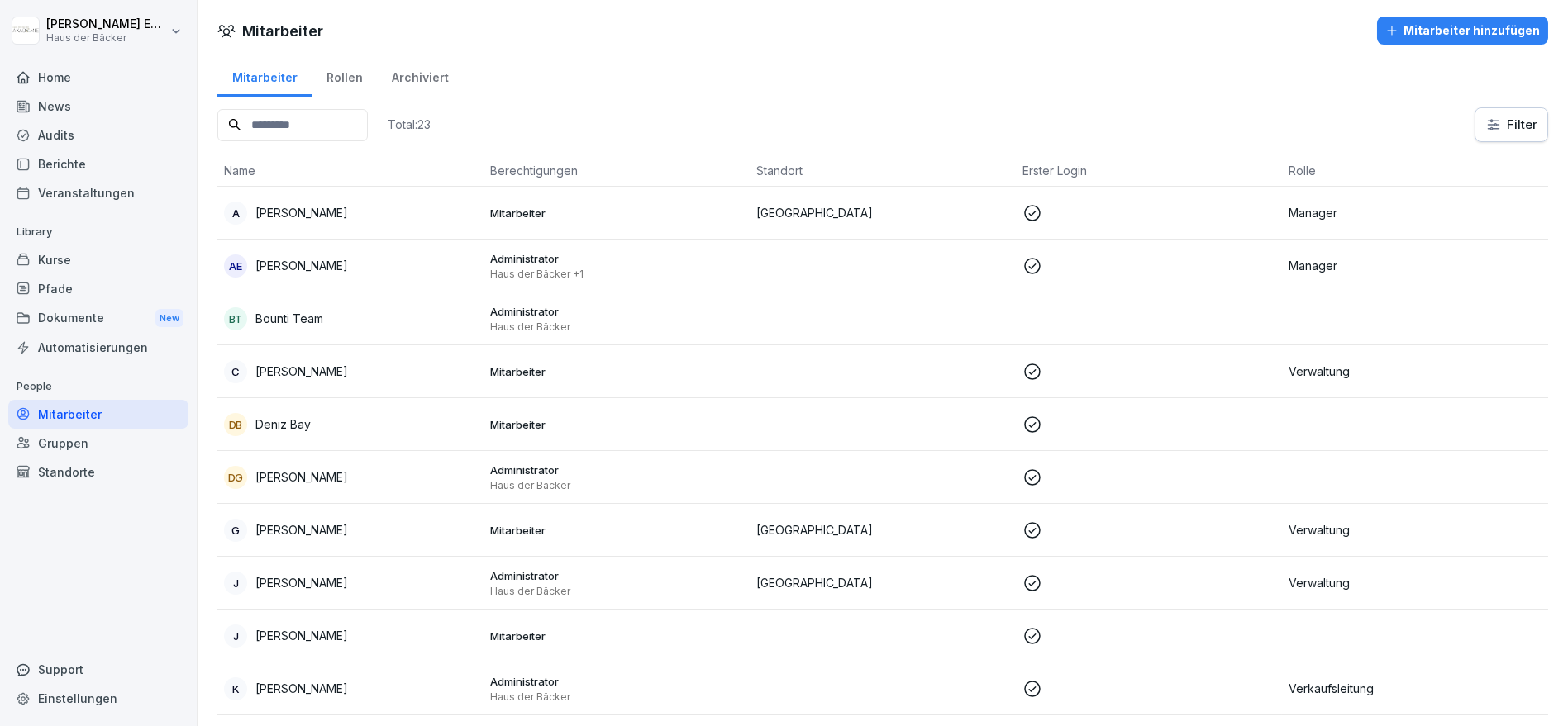
click at [1398, 25] on div "Mitarbeiter hinzufügen" at bounding box center [1463, 30] width 155 height 19
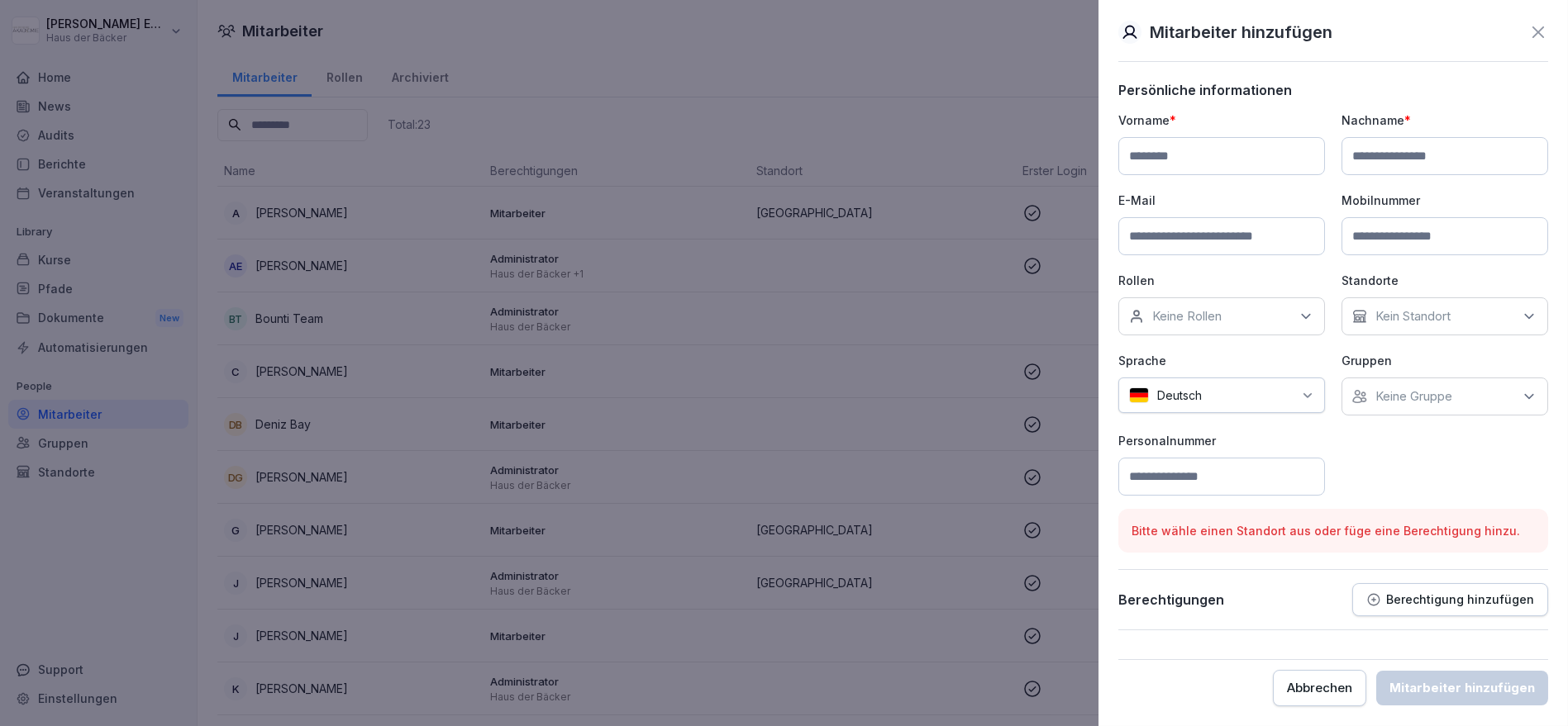
click at [1287, 154] on input at bounding box center [1222, 156] width 207 height 38
type input "*"
type input "*****"
type input "******"
click at [1173, 233] on input at bounding box center [1222, 236] width 207 height 38
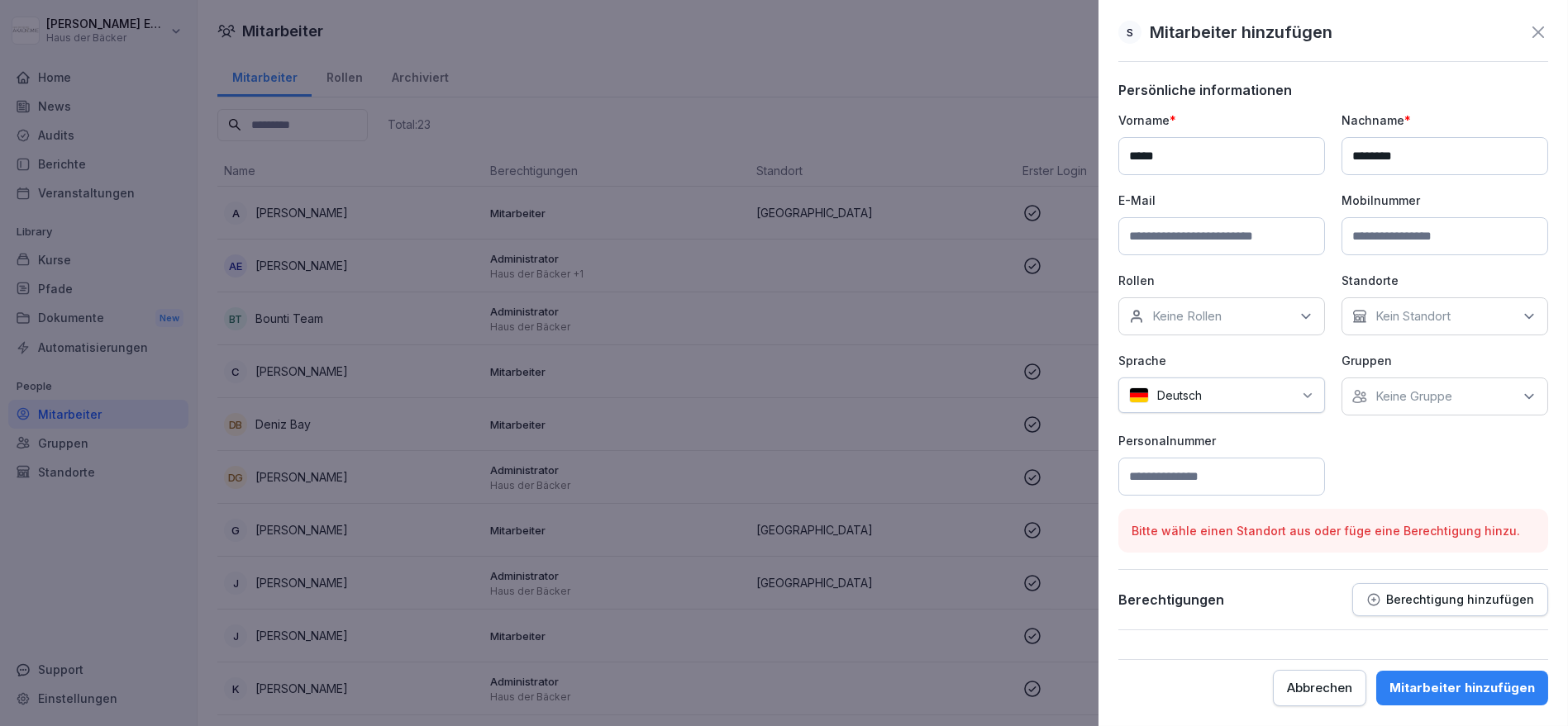
paste input "**********"
type input "**********"
click at [1371, 236] on input at bounding box center [1445, 236] width 207 height 38
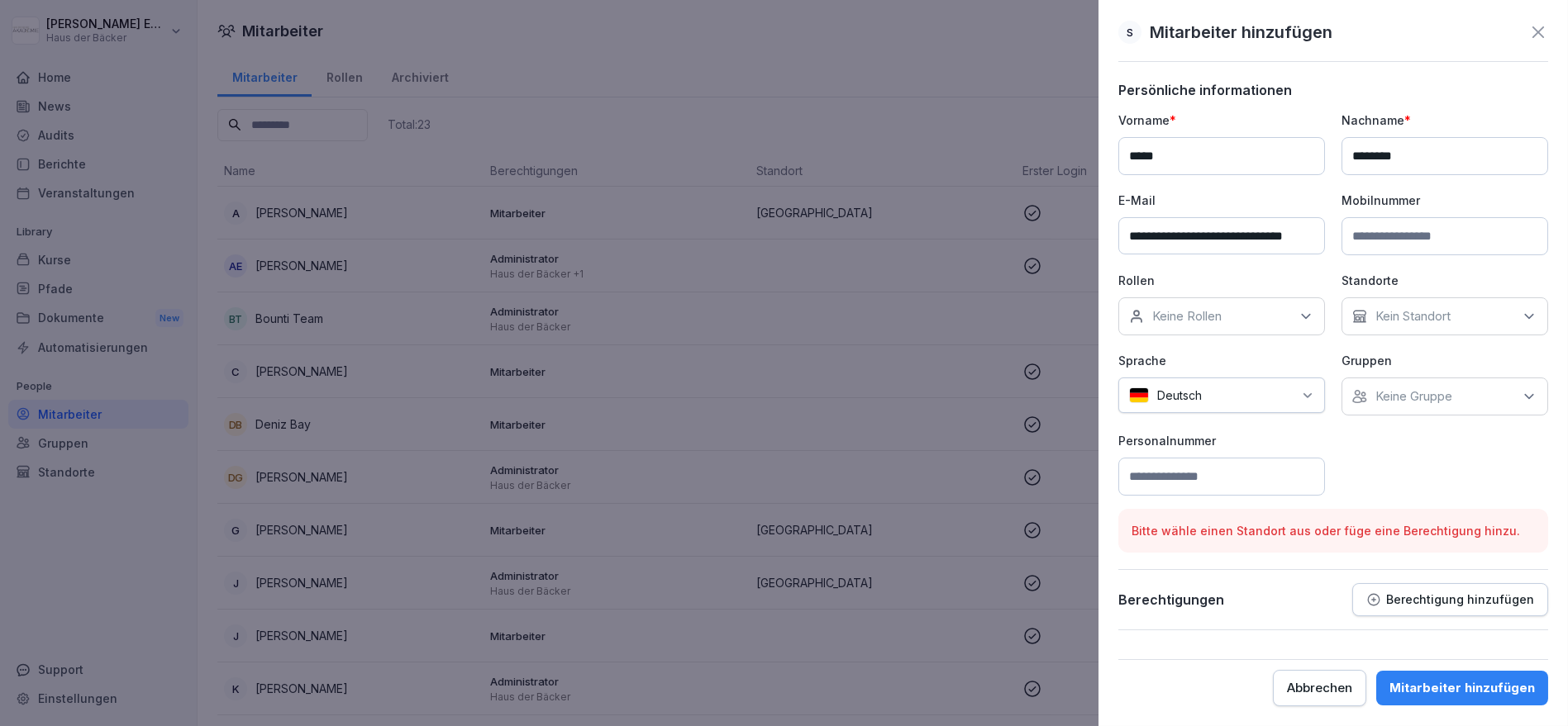
click at [1279, 318] on div "Keine Rollen" at bounding box center [1222, 316] width 207 height 38
click at [1237, 470] on div "Verwaltung" at bounding box center [1226, 485] width 205 height 31
click at [1424, 311] on p "Kein Standort" at bounding box center [1412, 316] width 75 height 17
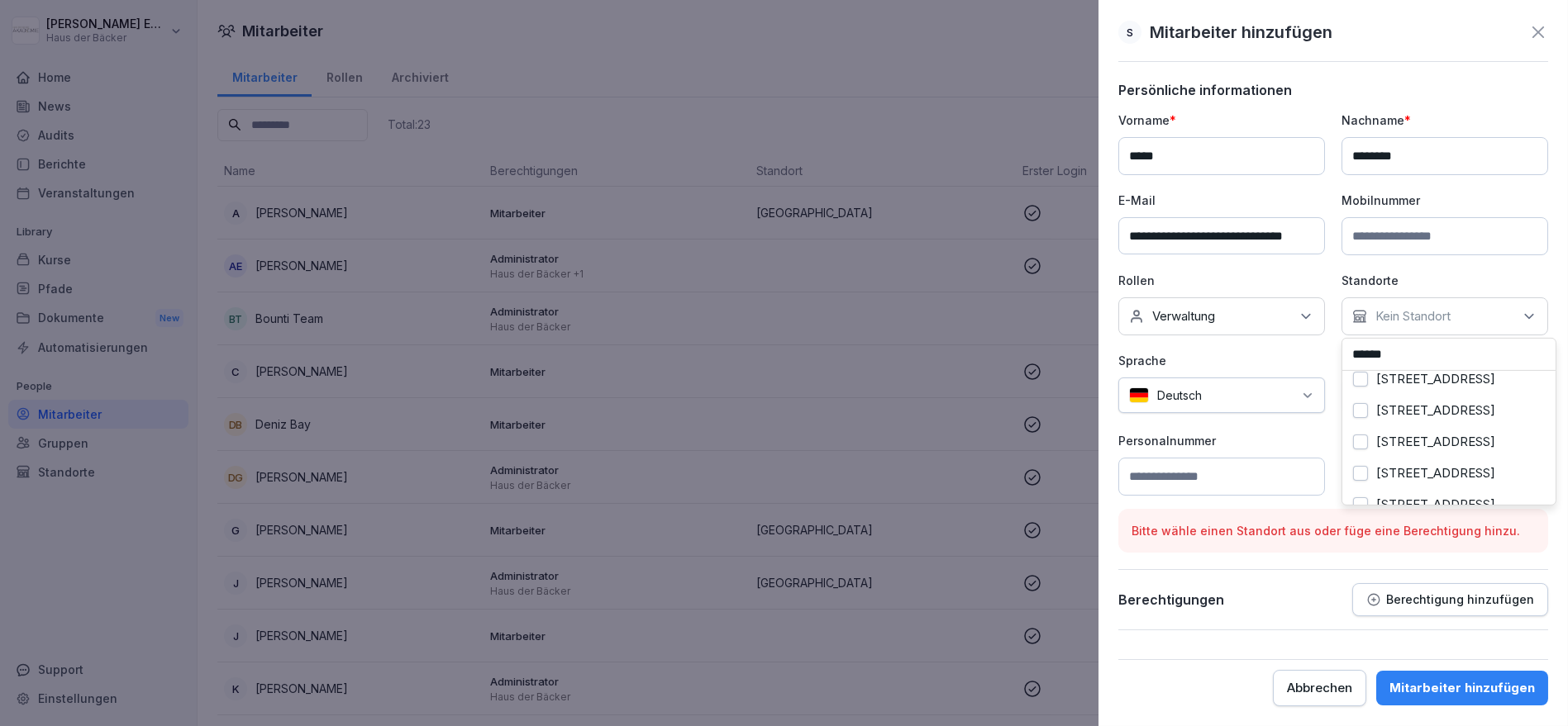
scroll to position [0, 0]
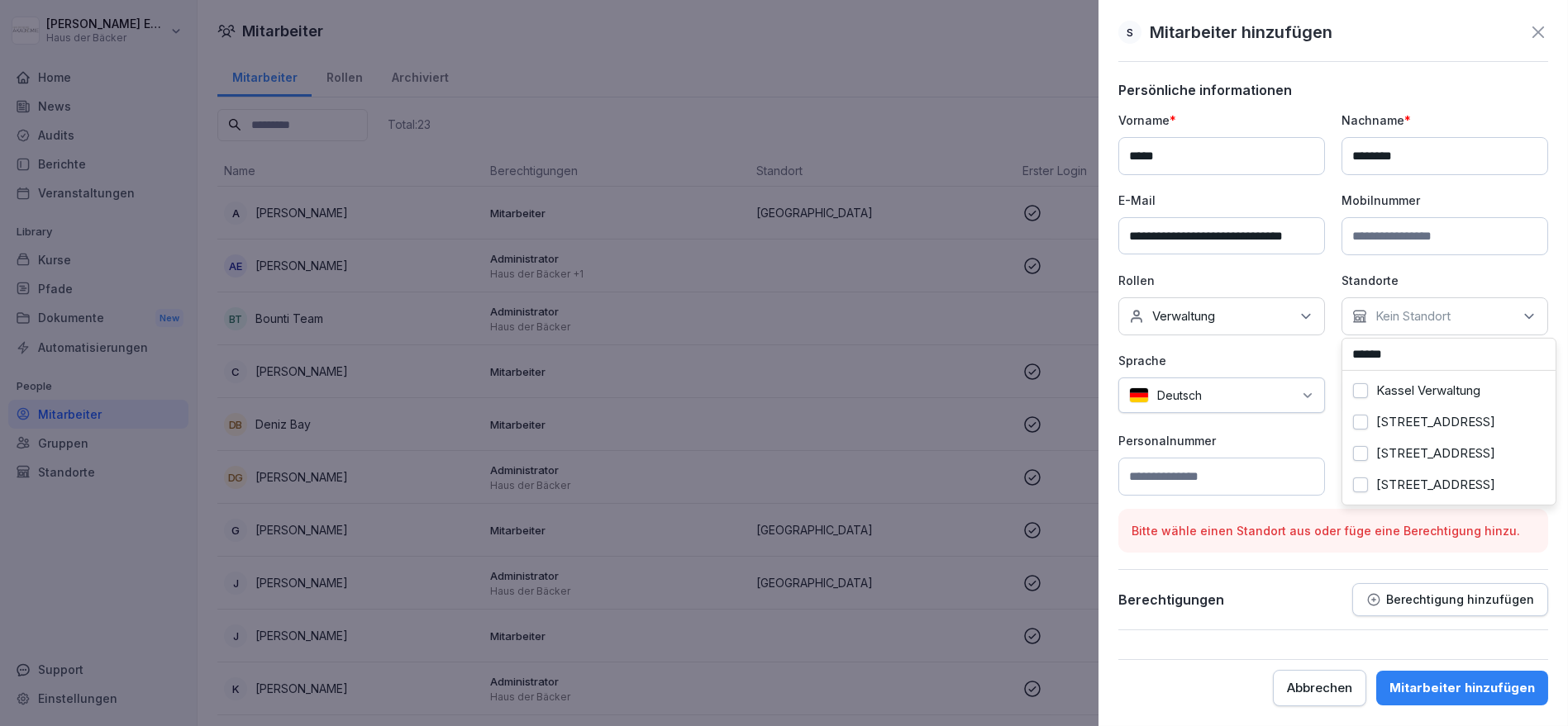
type input "******"
click at [1433, 383] on label "Kassel Verwaltung" at bounding box center [1428, 390] width 104 height 15
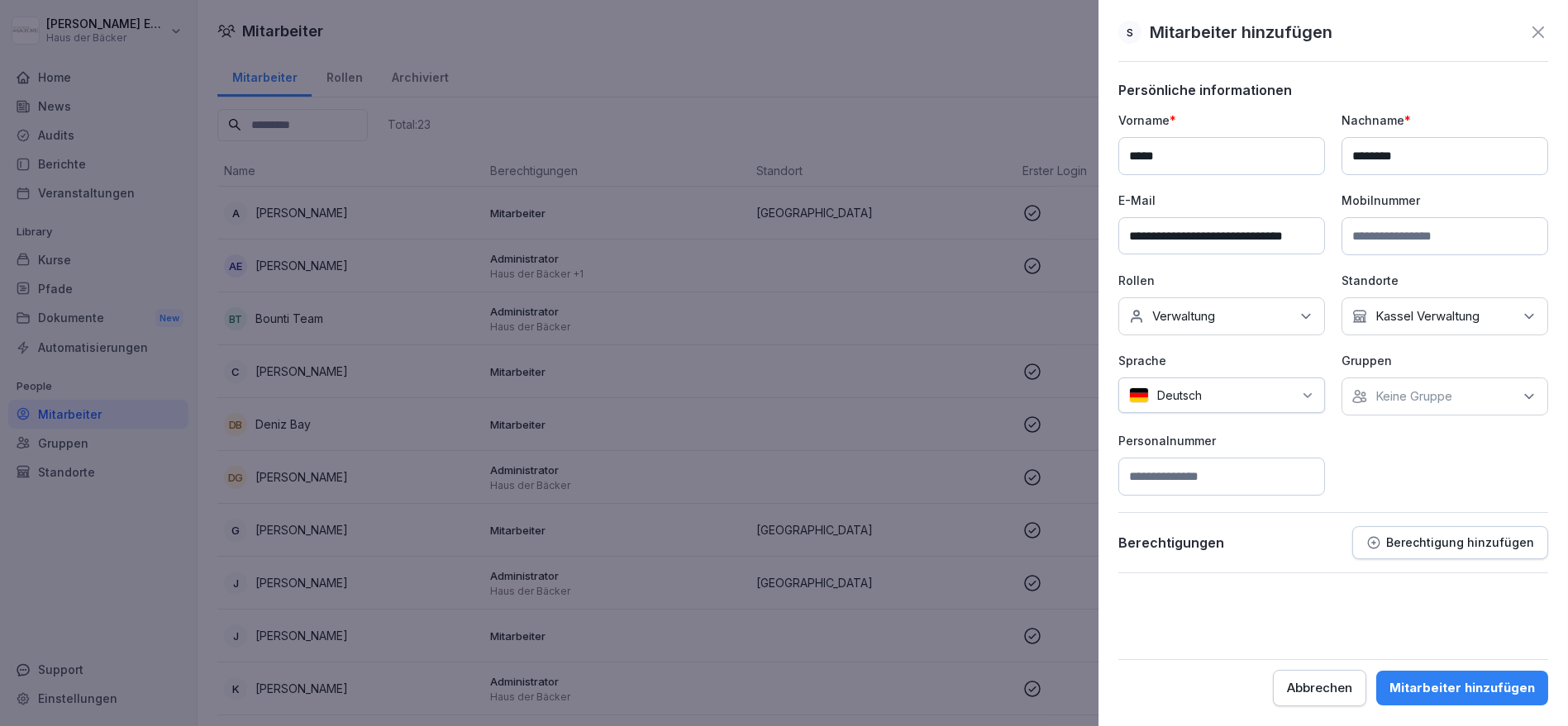
click at [1272, 438] on p "Personalnummer" at bounding box center [1222, 441] width 207 height 18
click at [1398, 394] on p "Keine Gruppe" at bounding box center [1413, 396] width 77 height 17
click at [1415, 528] on label "Bäckerei Apel" at bounding box center [1416, 532] width 80 height 15
click at [1418, 539] on div "Bäckerei Thiele" at bounding box center [1449, 547] width 205 height 31
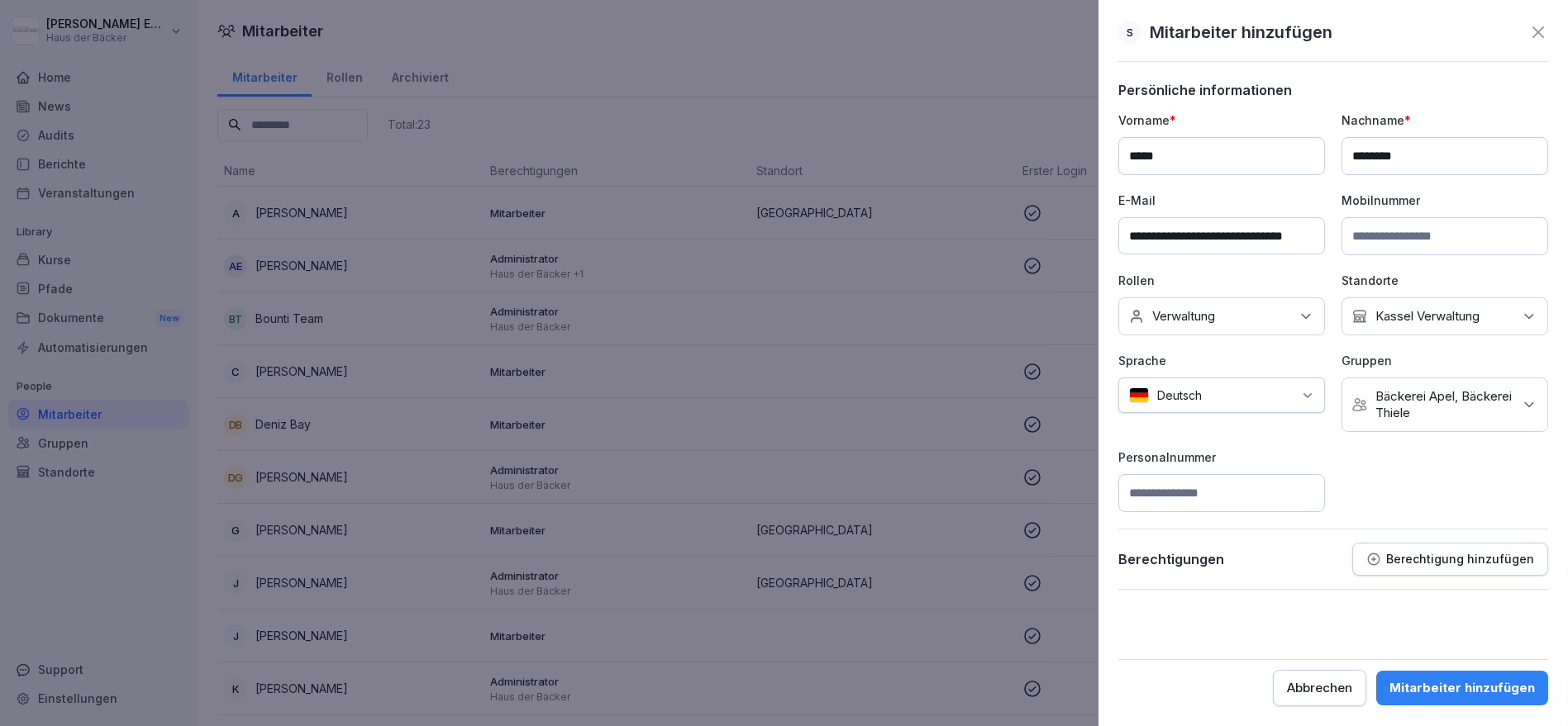
click at [1248, 434] on div "**********" at bounding box center [1334, 311] width 430 height 401
click at [1395, 555] on p "Berechtigung hinzufügen" at bounding box center [1459, 559] width 148 height 13
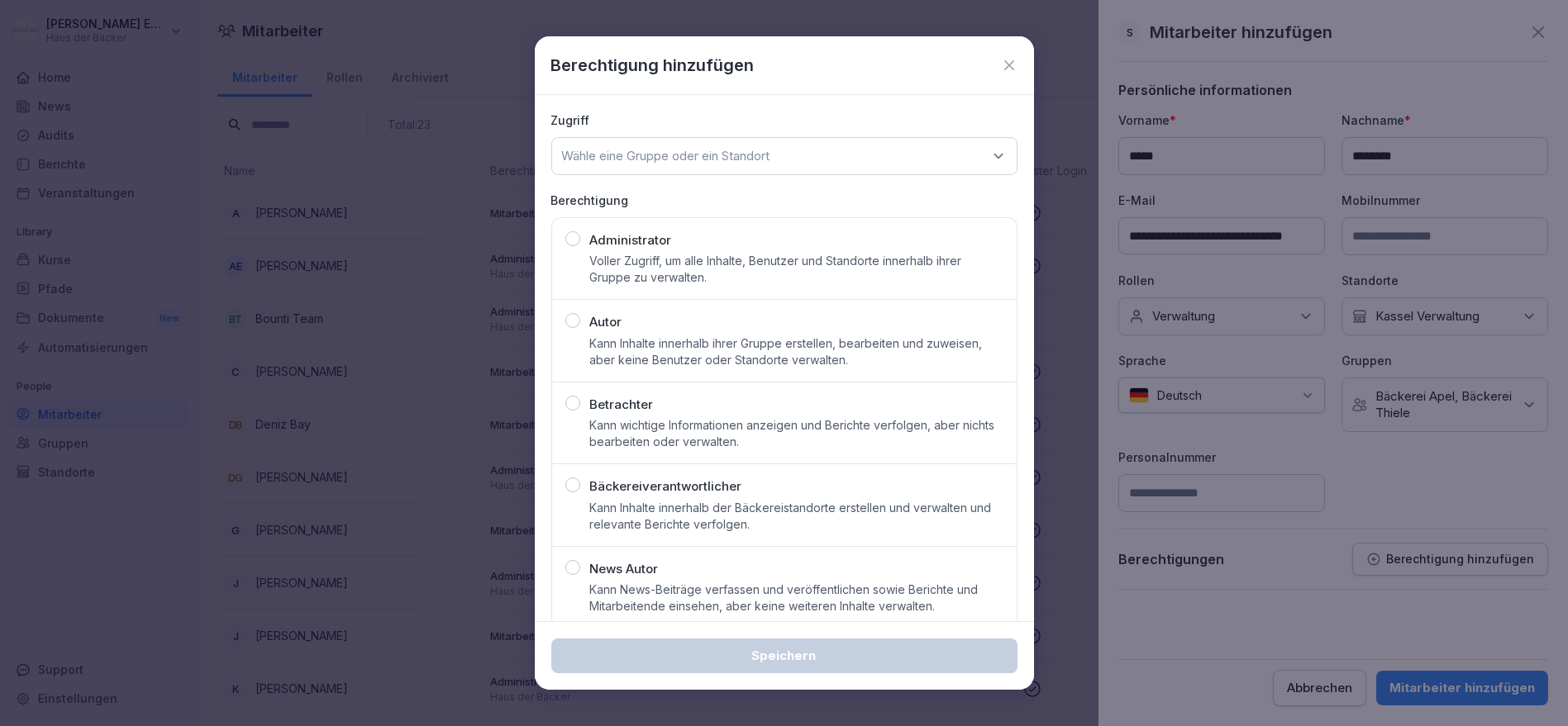
click at [826, 485] on div "Bäckereiverantwortlicher Kann Inhalte innerhalb der Bäckereistandorte erstellen…" at bounding box center [796, 505] width 413 height 56
click at [721, 158] on p "Wähle eine Gruppe oder ein Standort" at bounding box center [665, 156] width 208 height 17
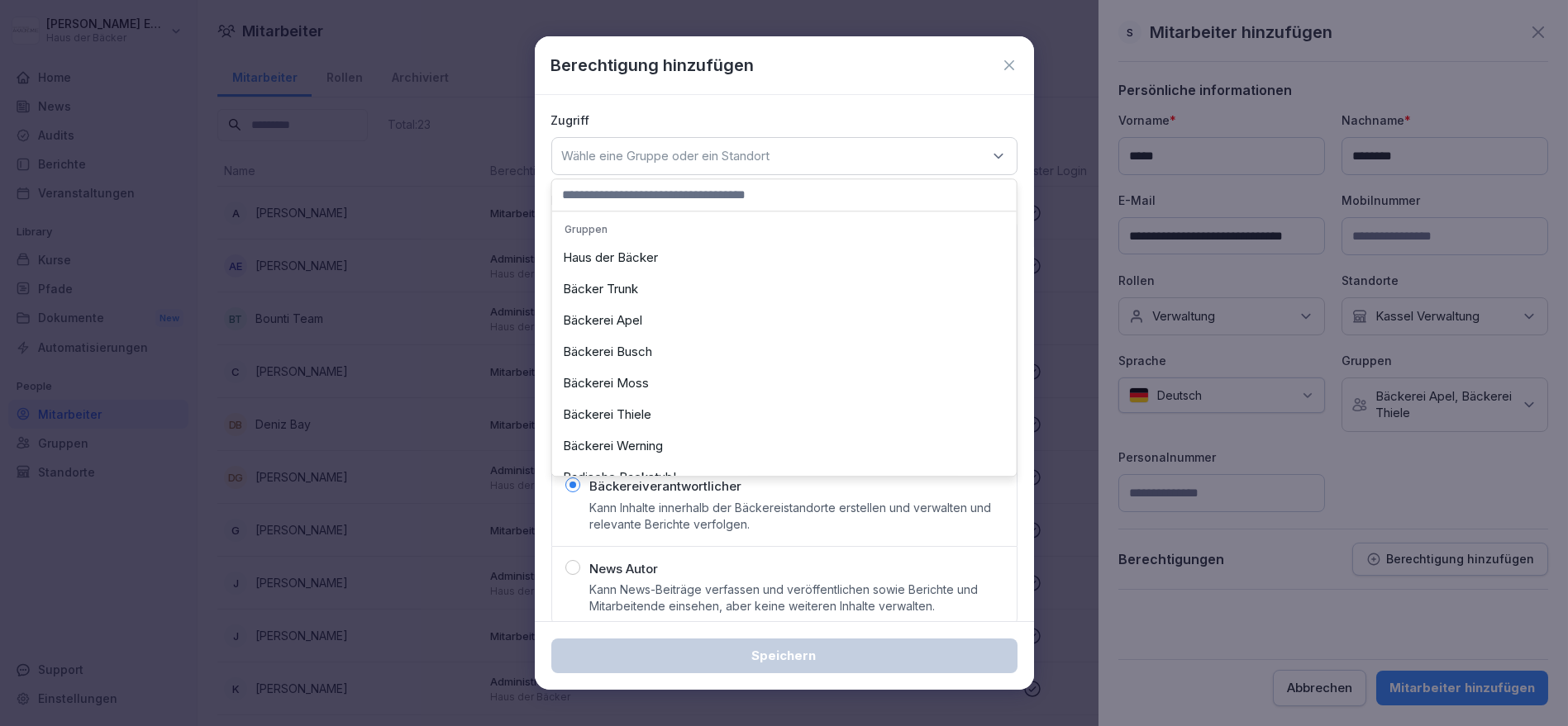
click at [715, 312] on div "Bäckerei Apel" at bounding box center [785, 320] width 457 height 31
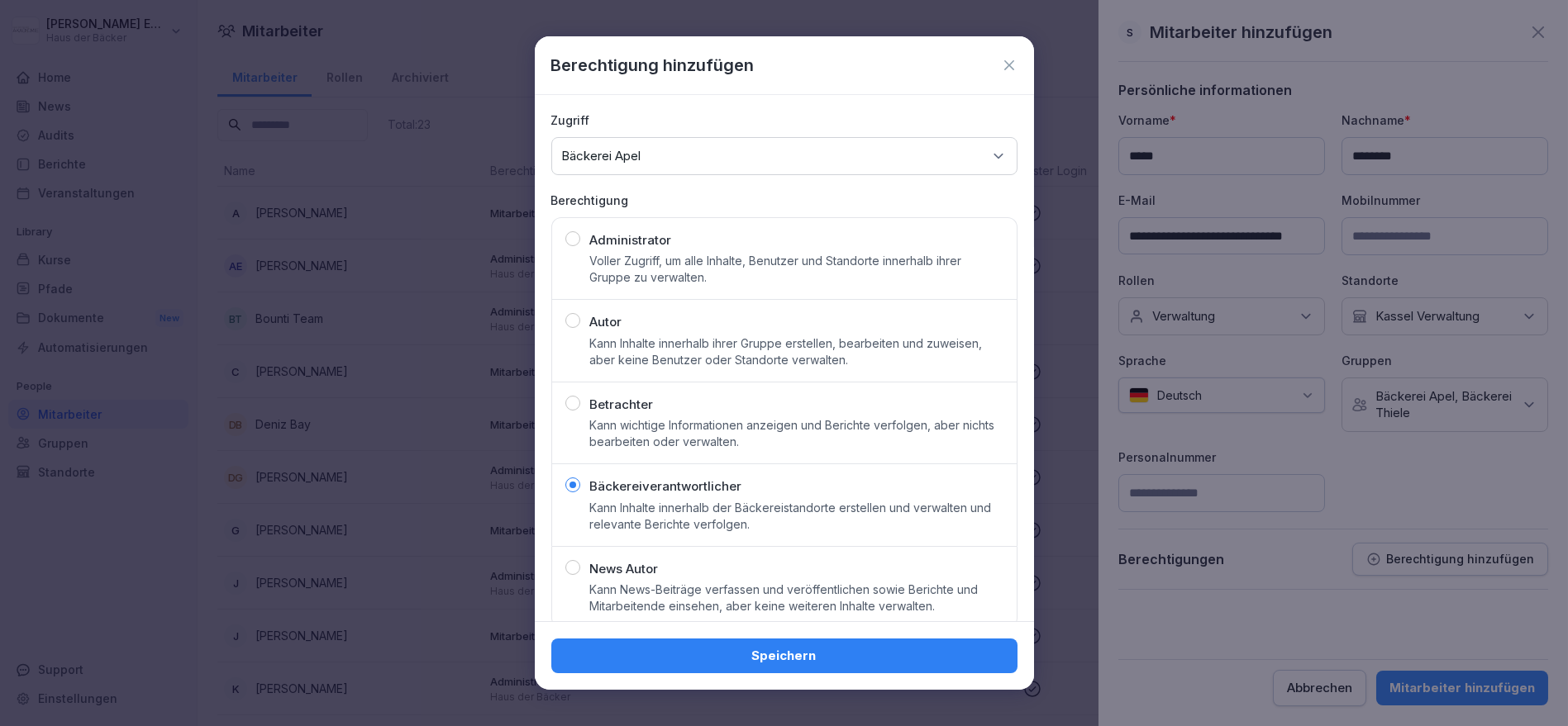
click at [744, 650] on div "Speichern" at bounding box center [784, 655] width 440 height 19
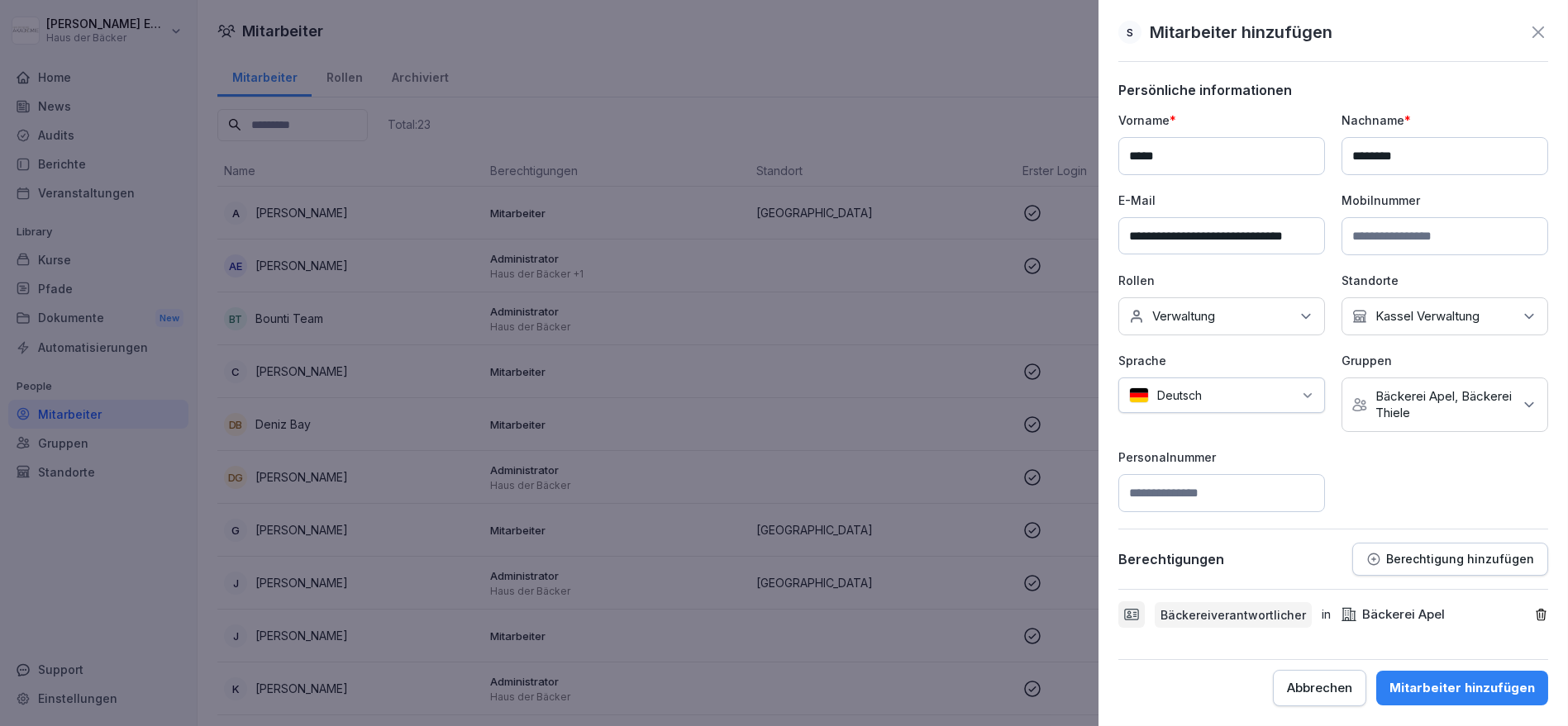
click at [1433, 553] on p "Berechtigung hinzufügen" at bounding box center [1459, 559] width 148 height 13
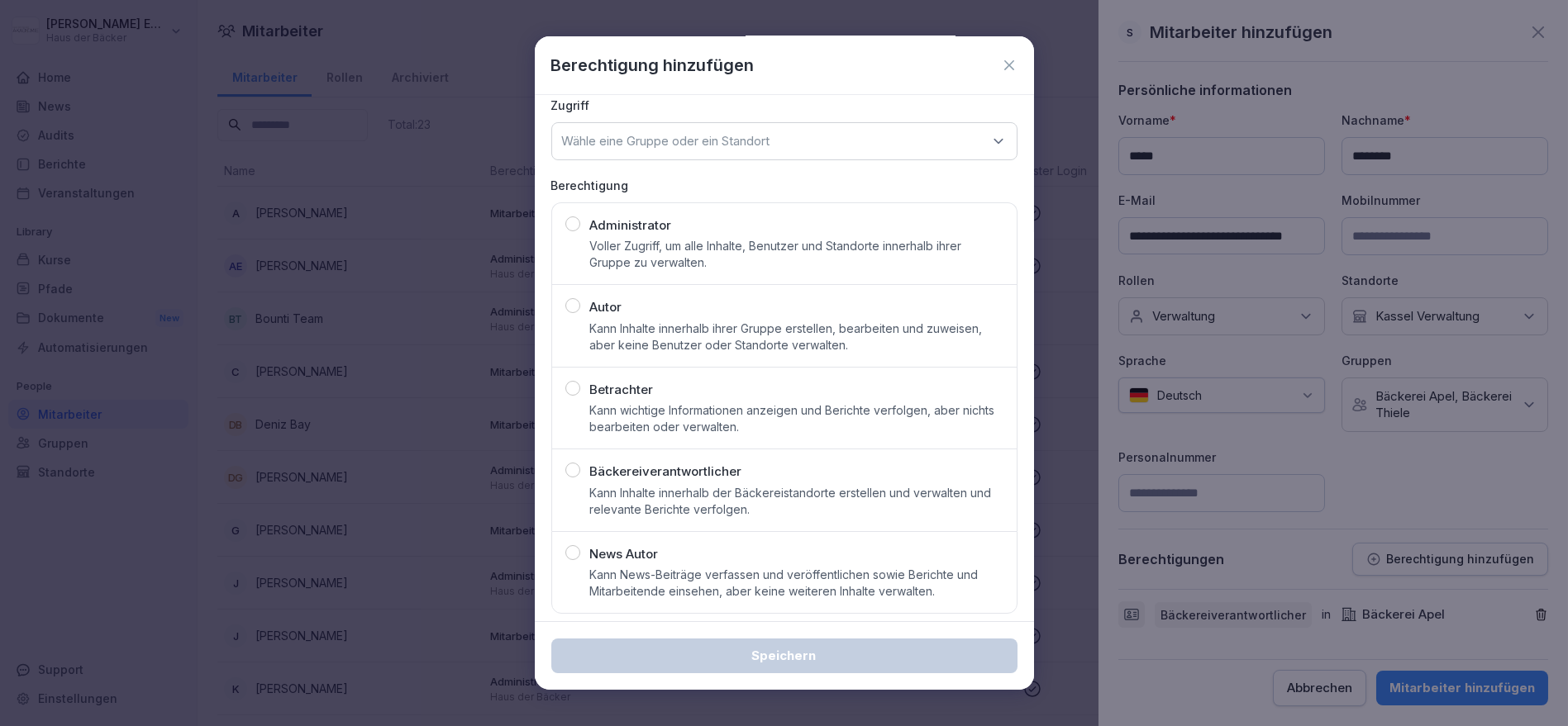
scroll to position [20, 0]
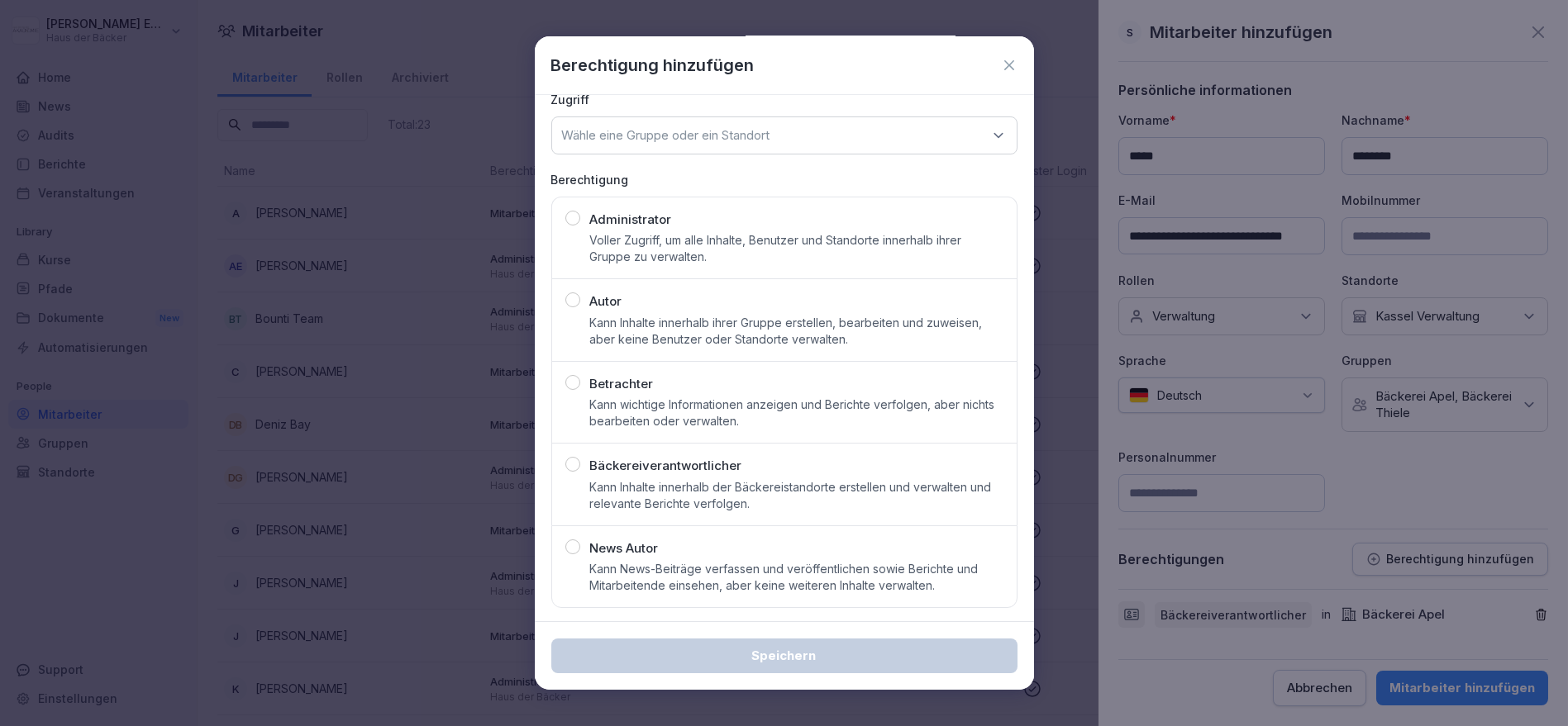
click at [668, 472] on p "Bäckereiverantwortlicher" at bounding box center [666, 466] width 152 height 19
drag, startPoint x: 682, startPoint y: 148, endPoint x: 658, endPoint y: 124, distance: 33.9
click at [658, 122] on div "Wähle eine Gruppe oder ein Standort" at bounding box center [784, 135] width 466 height 38
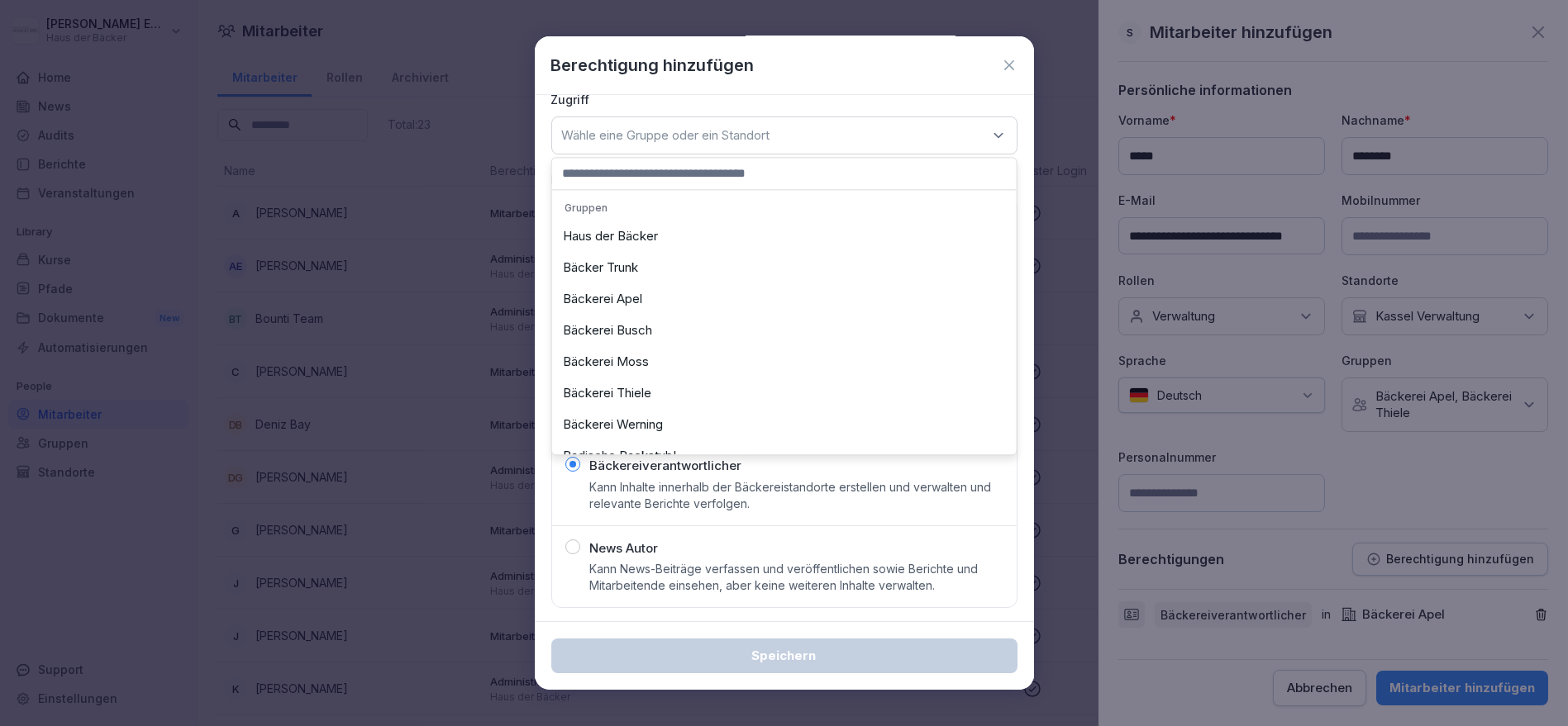
click at [634, 383] on div "Bäckerei Thiele" at bounding box center [785, 393] width 457 height 31
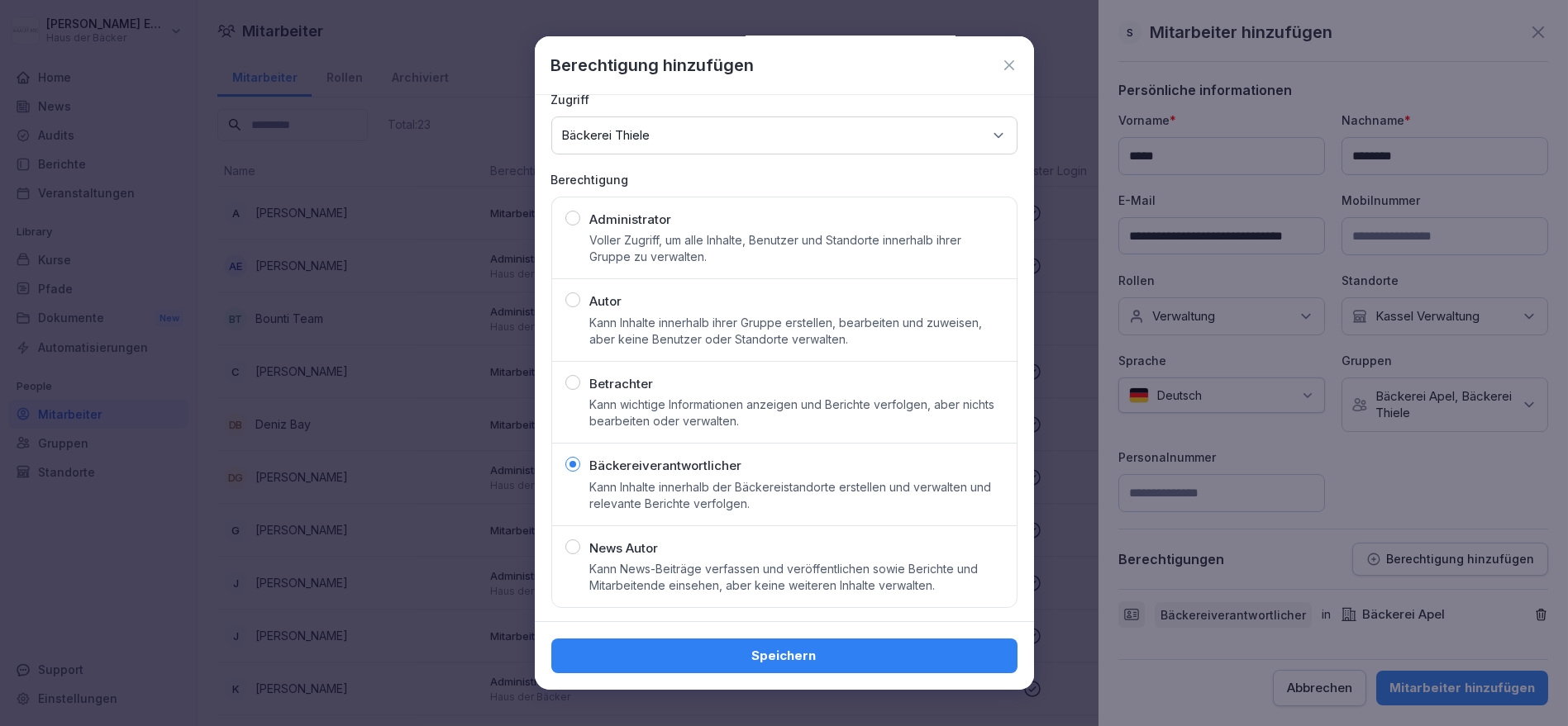
click at [800, 650] on div "Speichern" at bounding box center [784, 655] width 440 height 19
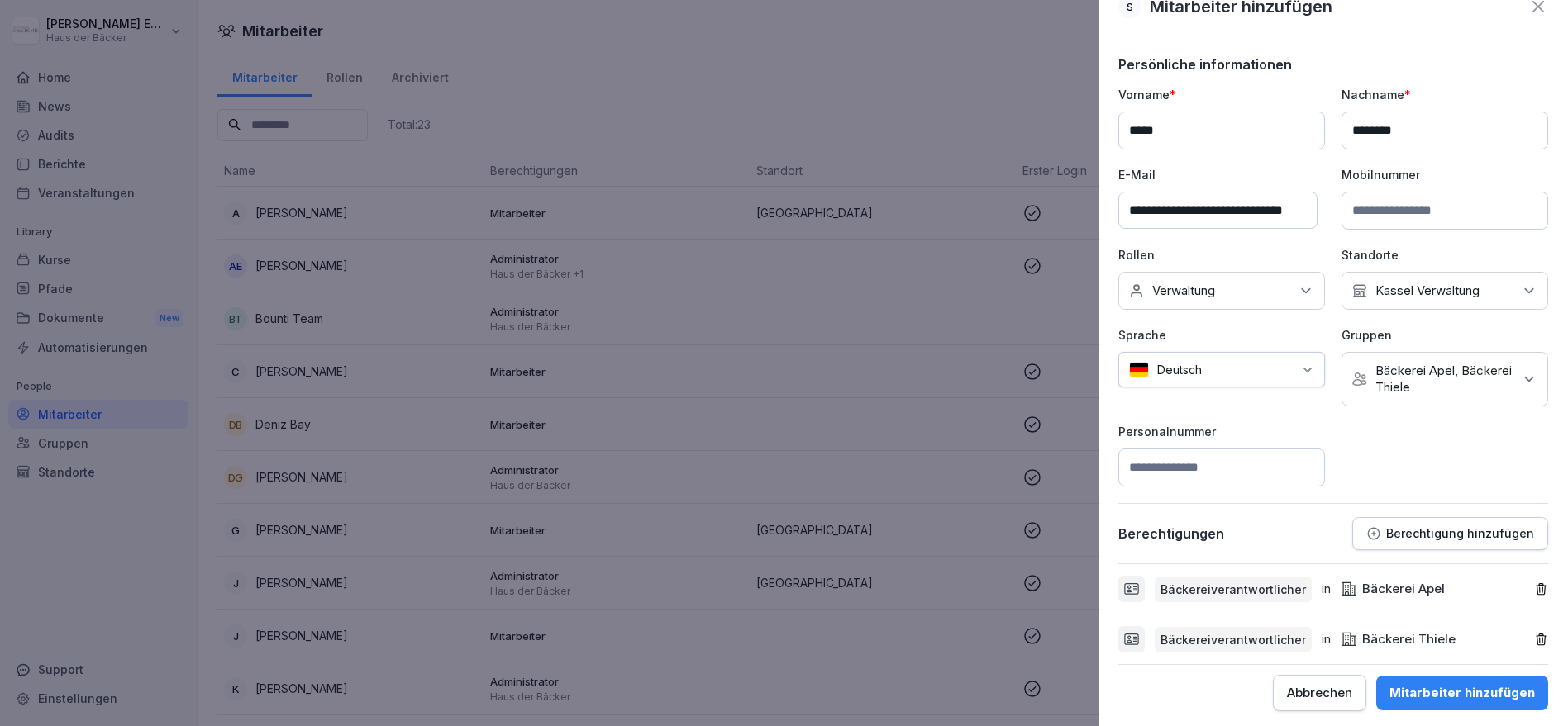
scroll to position [0, 0]
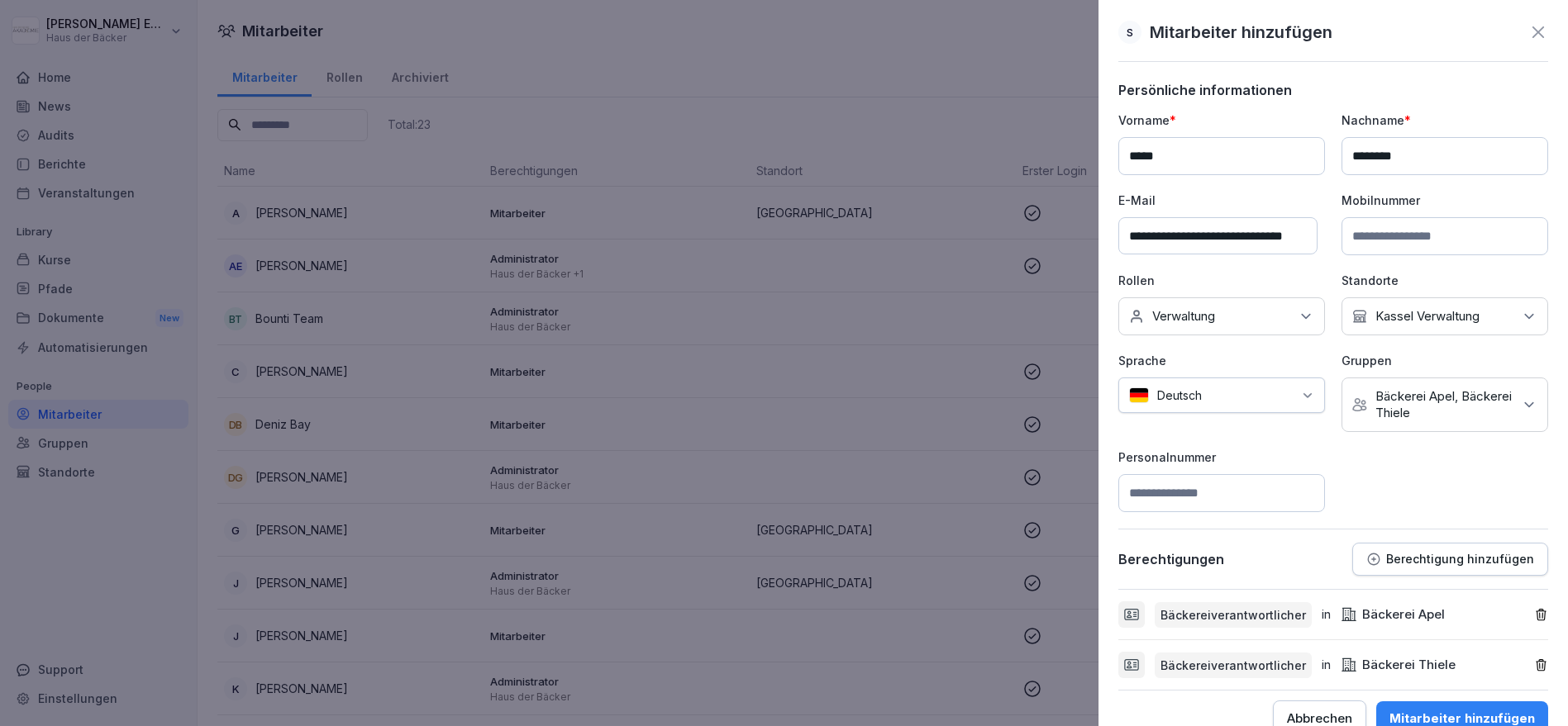
click at [1400, 474] on div "**********" at bounding box center [1334, 311] width 430 height 401
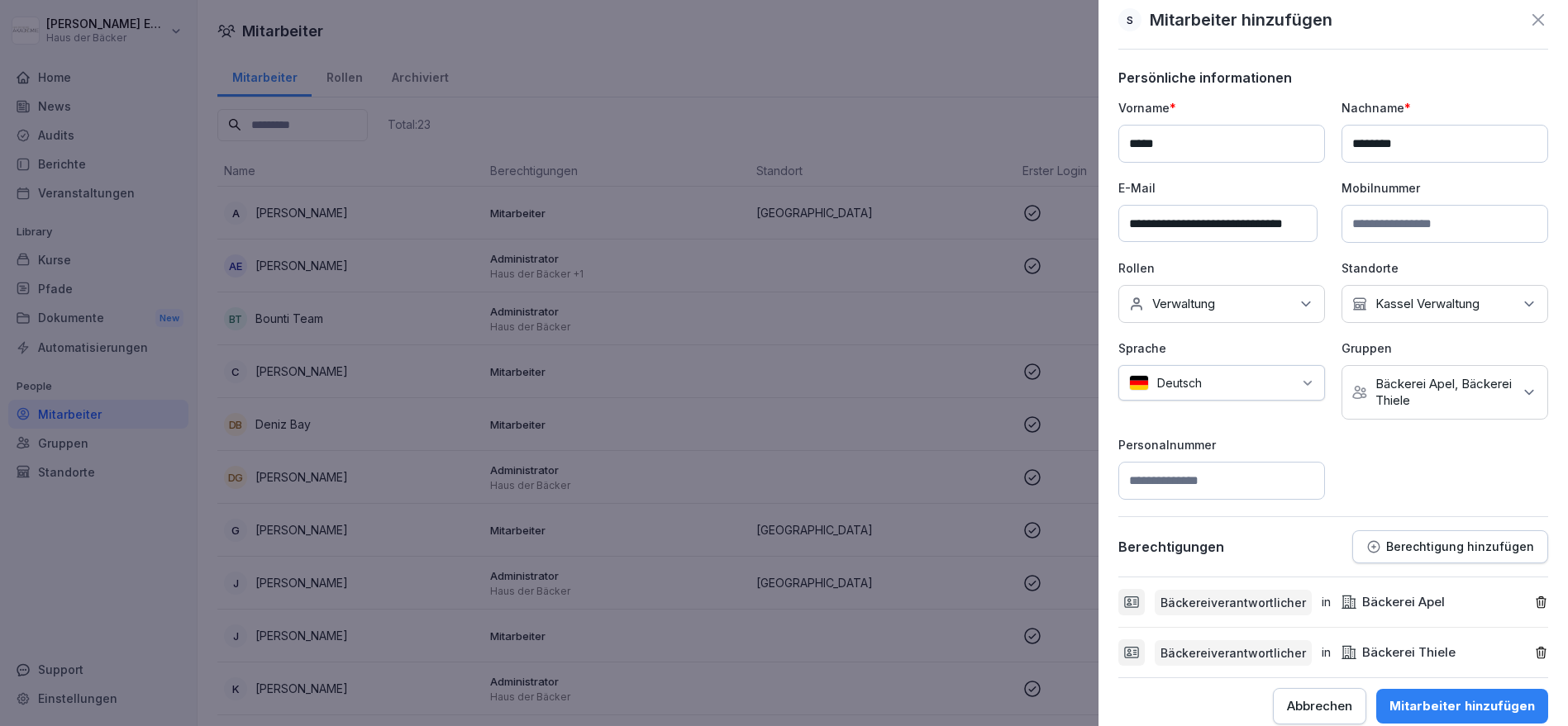
scroll to position [26, 0]
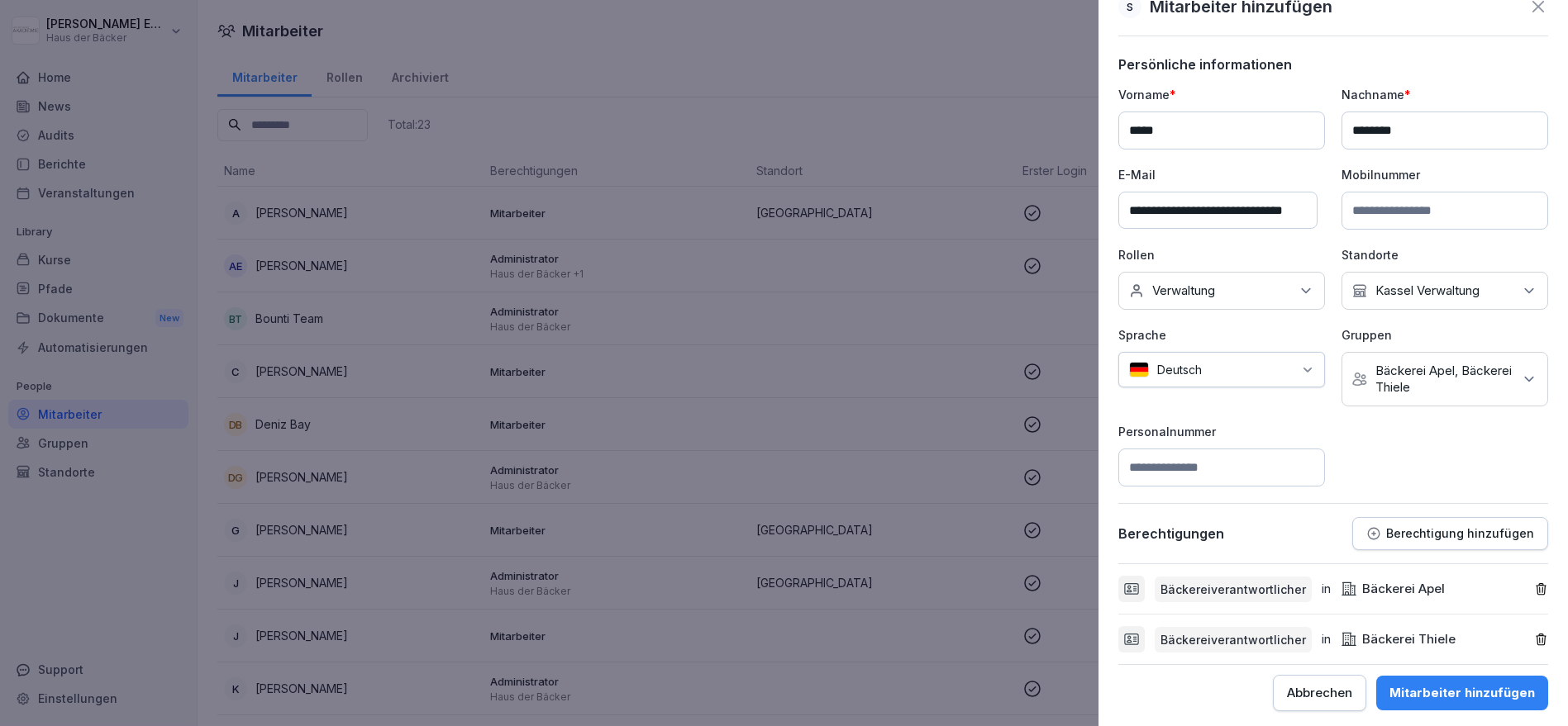
click at [1436, 692] on div "Mitarbeiter hinzufügen" at bounding box center [1462, 692] width 145 height 19
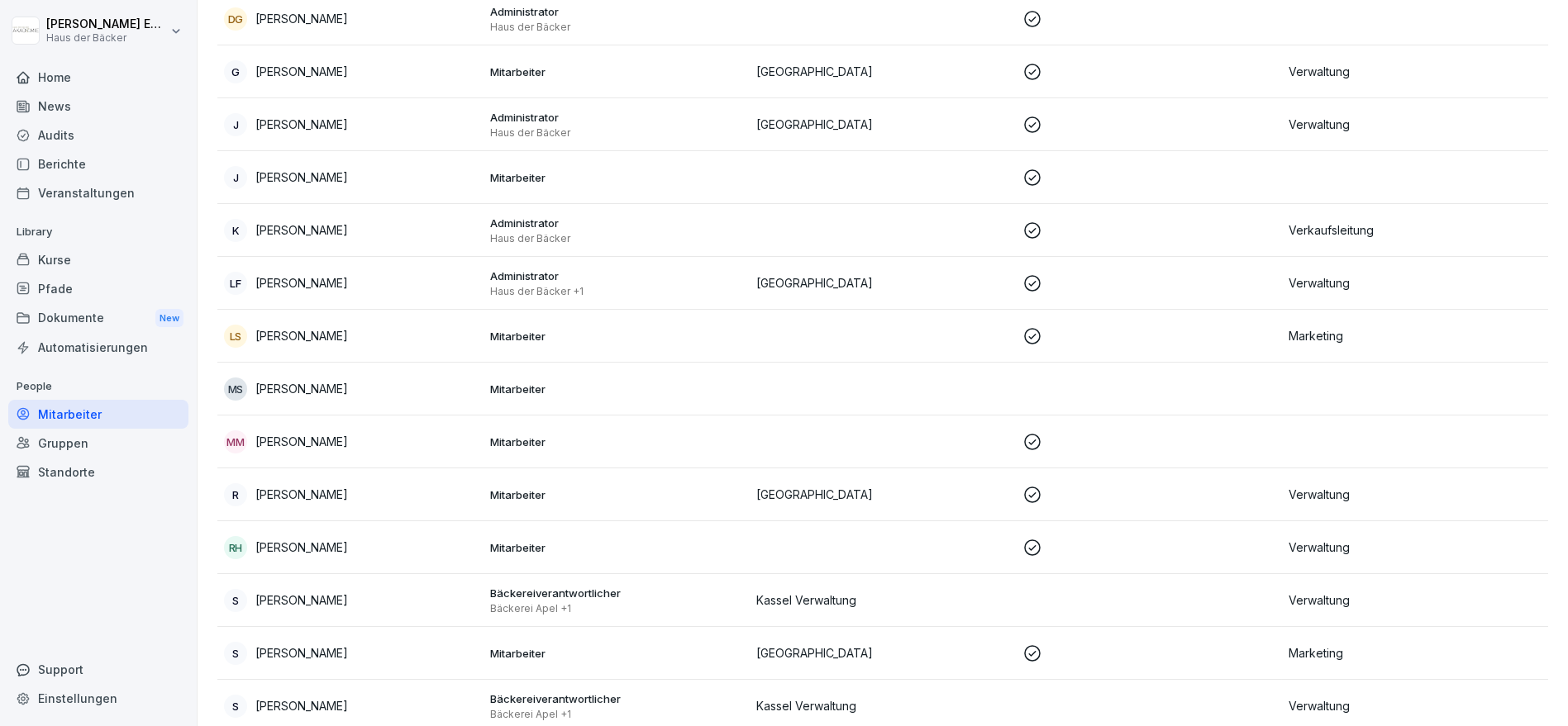
scroll to position [183, 0]
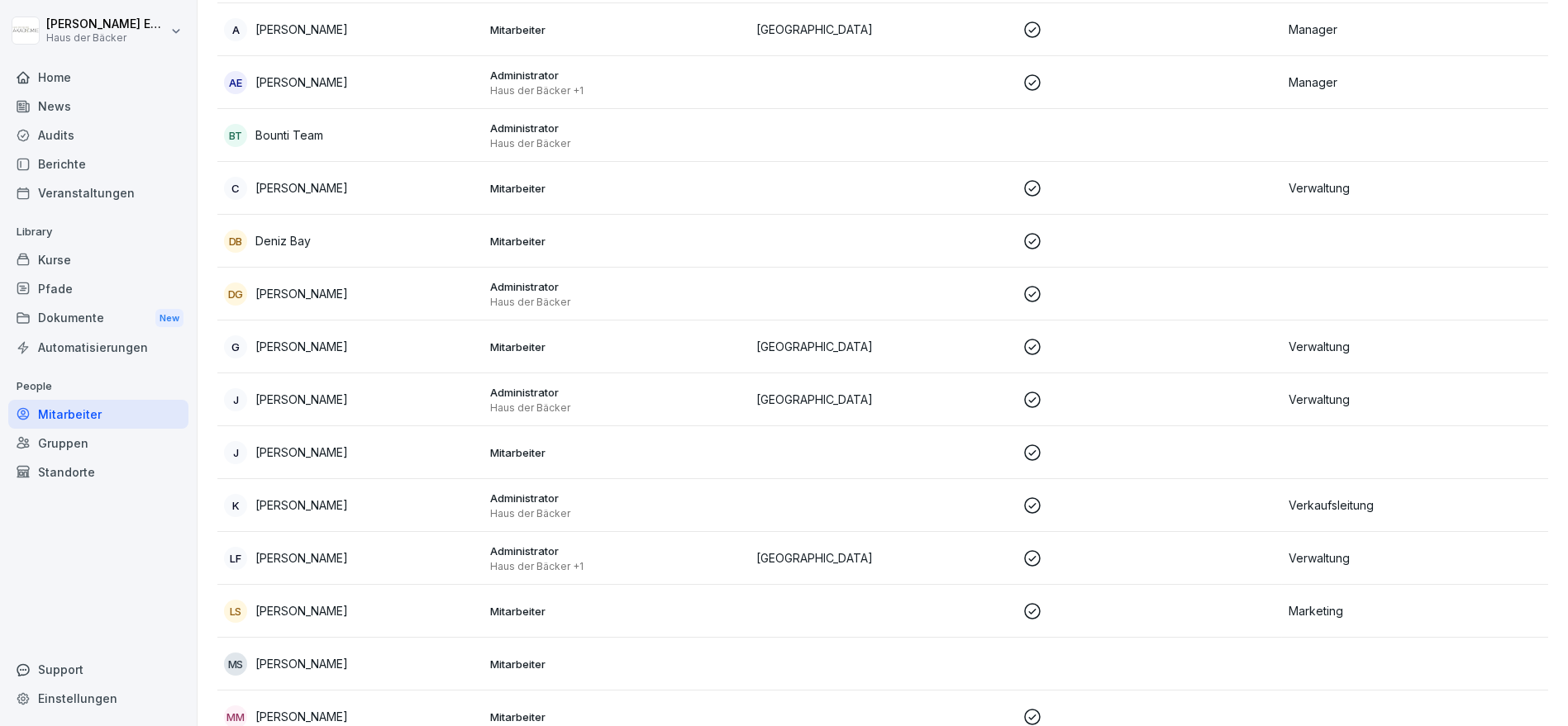
click at [78, 81] on div "Home" at bounding box center [98, 77] width 181 height 29
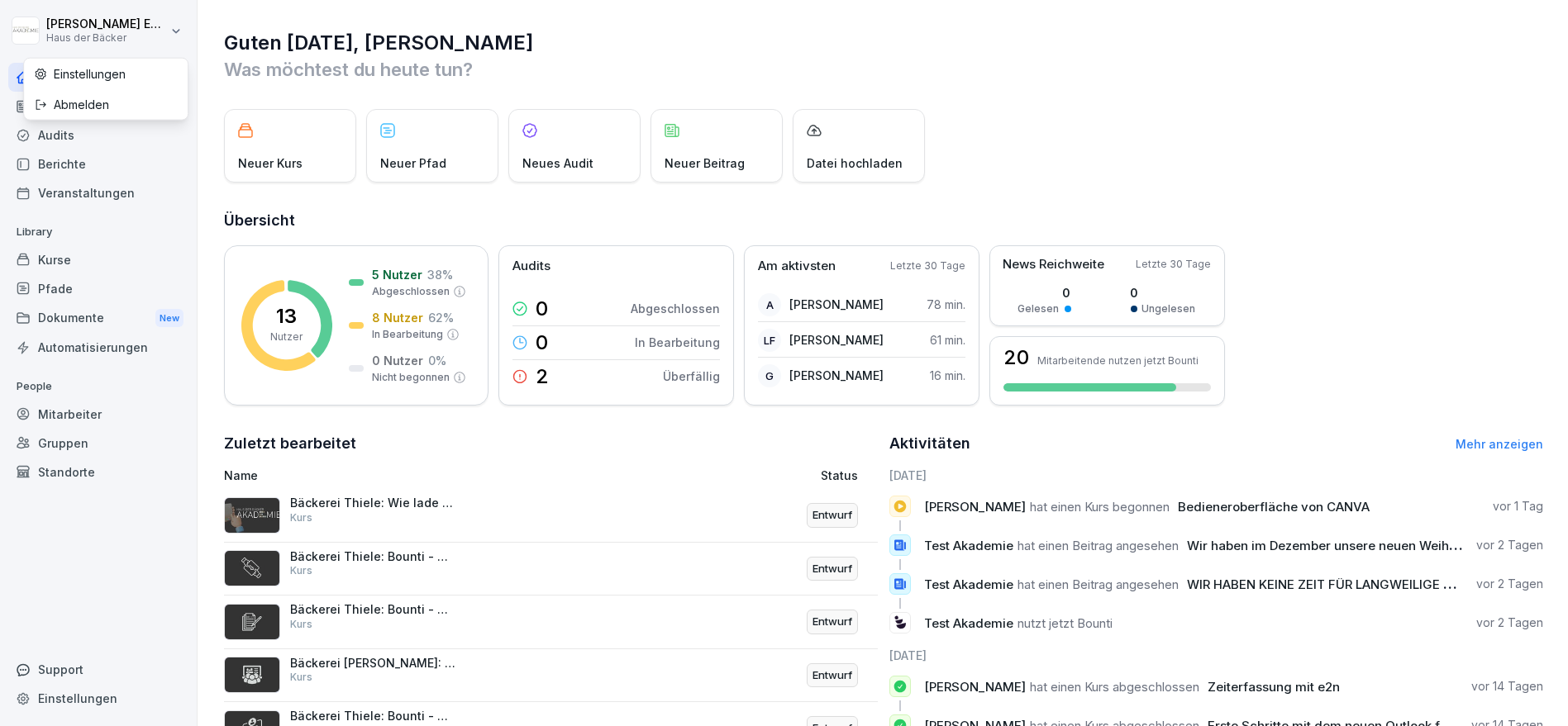
click at [106, 33] on html "[PERSON_NAME] Haus der Bäcker Home News Audits Berichte Veranstaltungen Library…" at bounding box center [784, 363] width 1568 height 726
click at [118, 104] on div "Abmelden" at bounding box center [105, 104] width 164 height 31
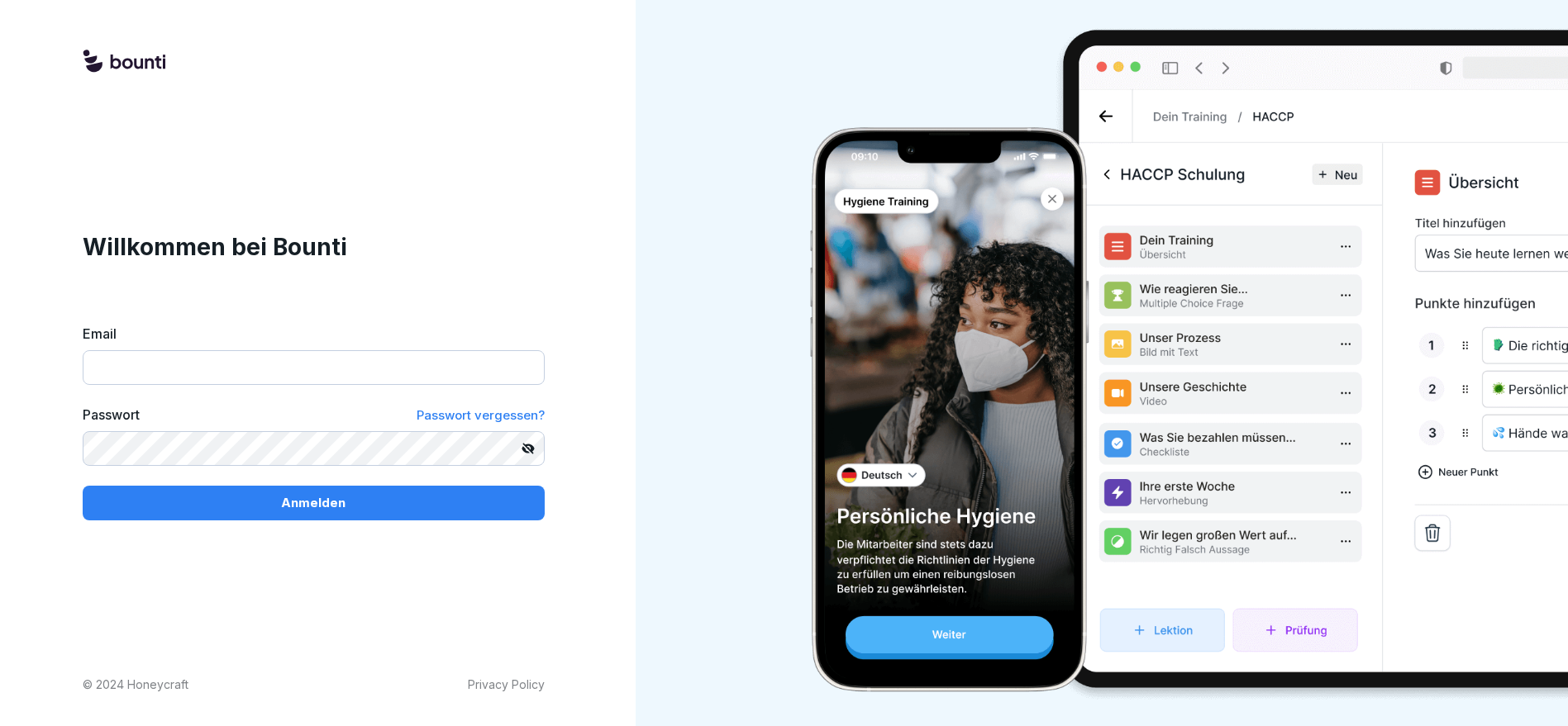
click at [259, 352] on input "Email" at bounding box center [313, 367] width 462 height 34
type input "*"
type input "**********"
